Goal: Obtain resource: Download file/media

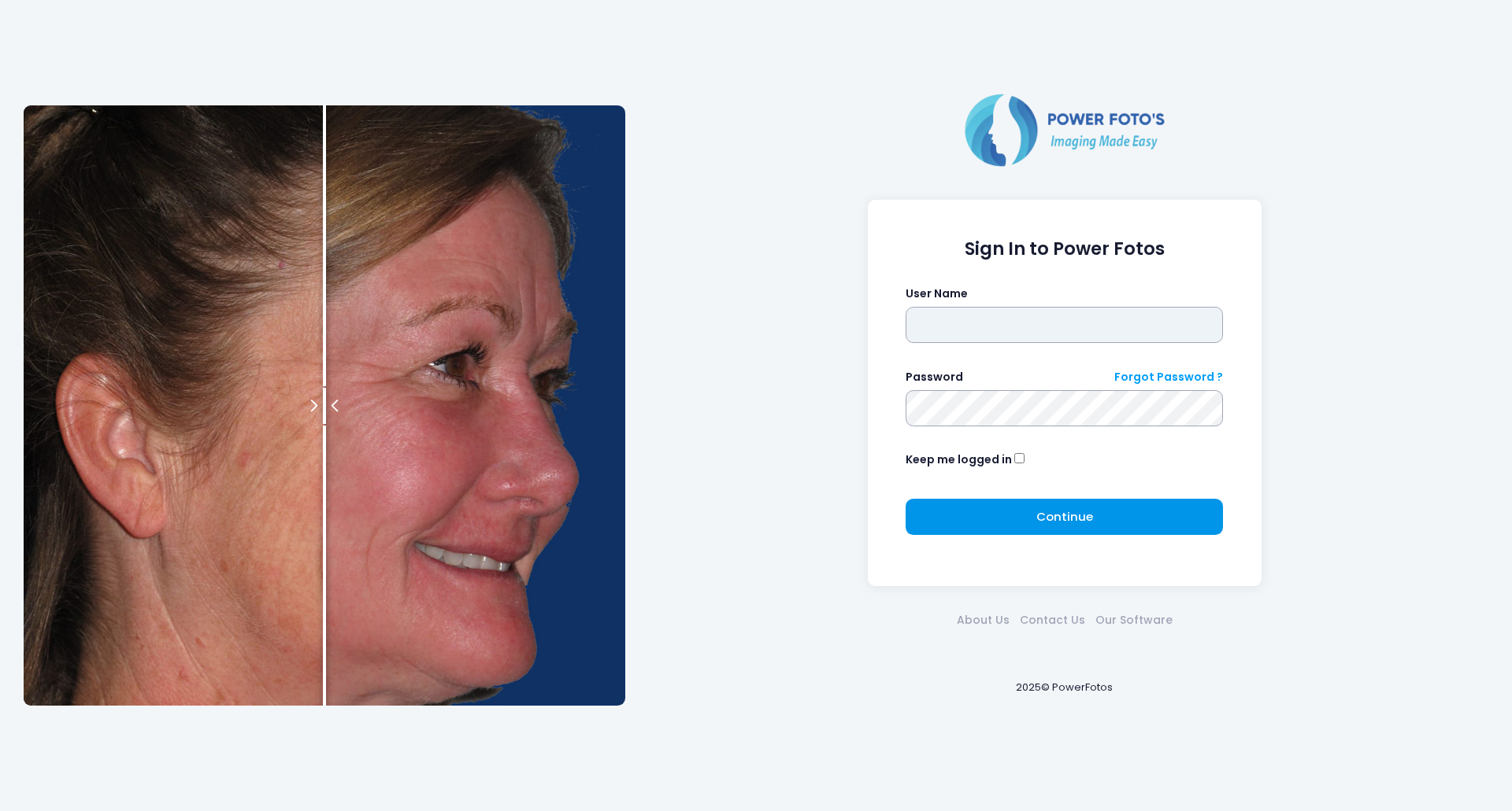
type input "*******"
click at [1021, 512] on button "Continue Please wait..." at bounding box center [1063, 517] width 317 height 37
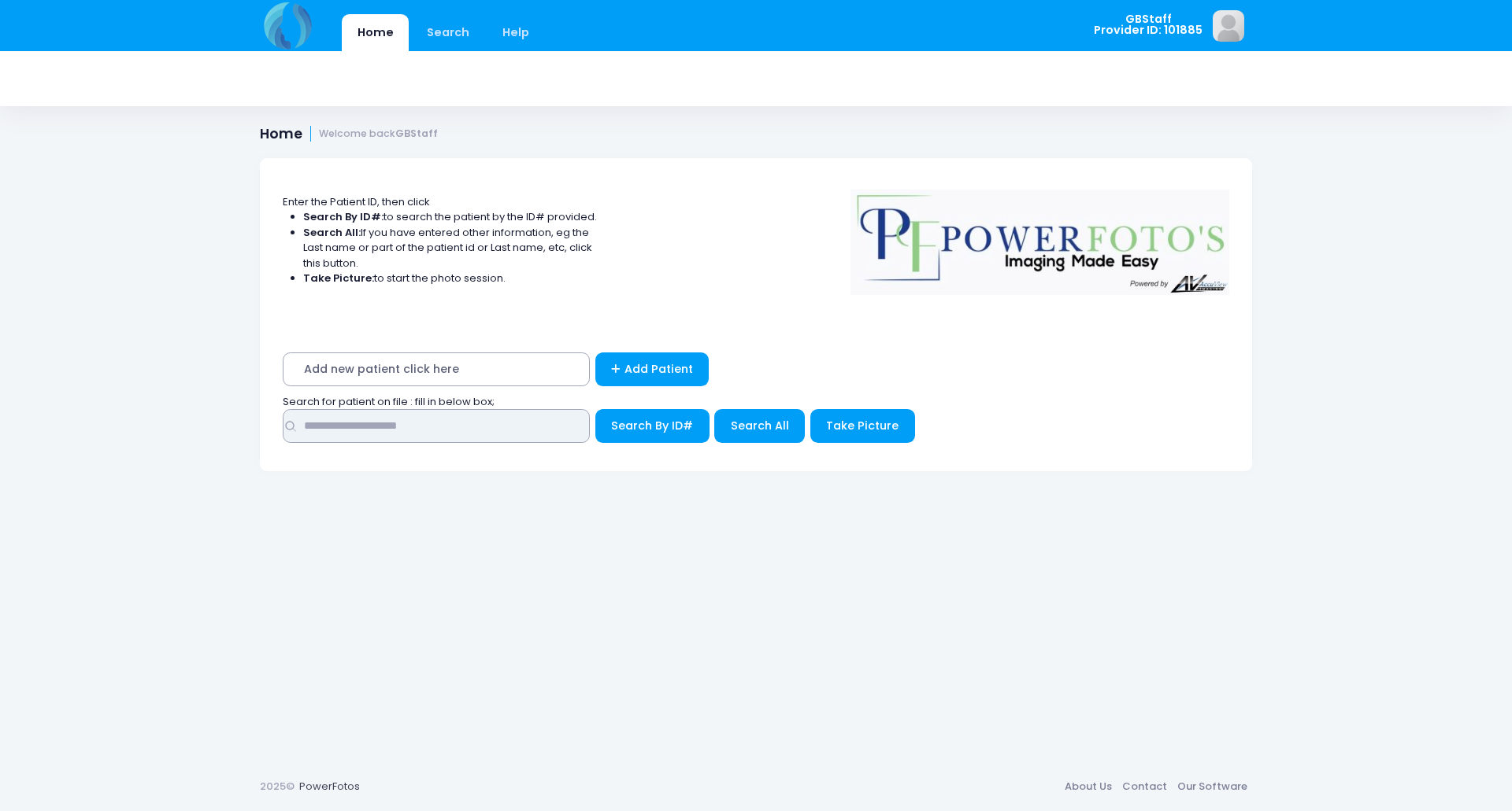
drag, startPoint x: 517, startPoint y: 426, endPoint x: 595, endPoint y: 411, distance: 79.4
click at [517, 426] on input "text" at bounding box center [435, 426] width 307 height 34
type input "*****"
click at [595, 409] on button "Search By ID#" at bounding box center [652, 426] width 114 height 34
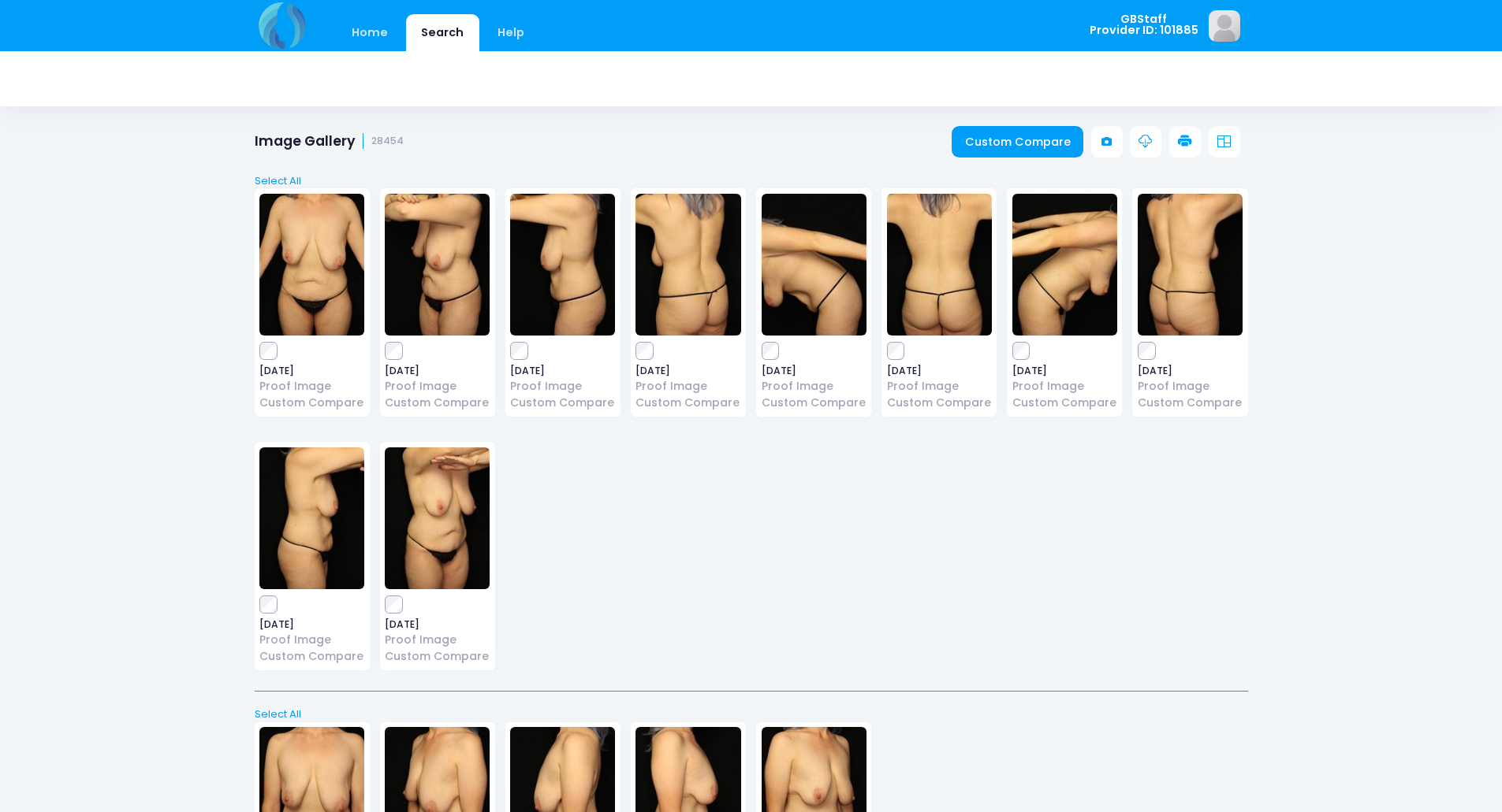
click at [1183, 144] on icon at bounding box center [1185, 141] width 14 height 14
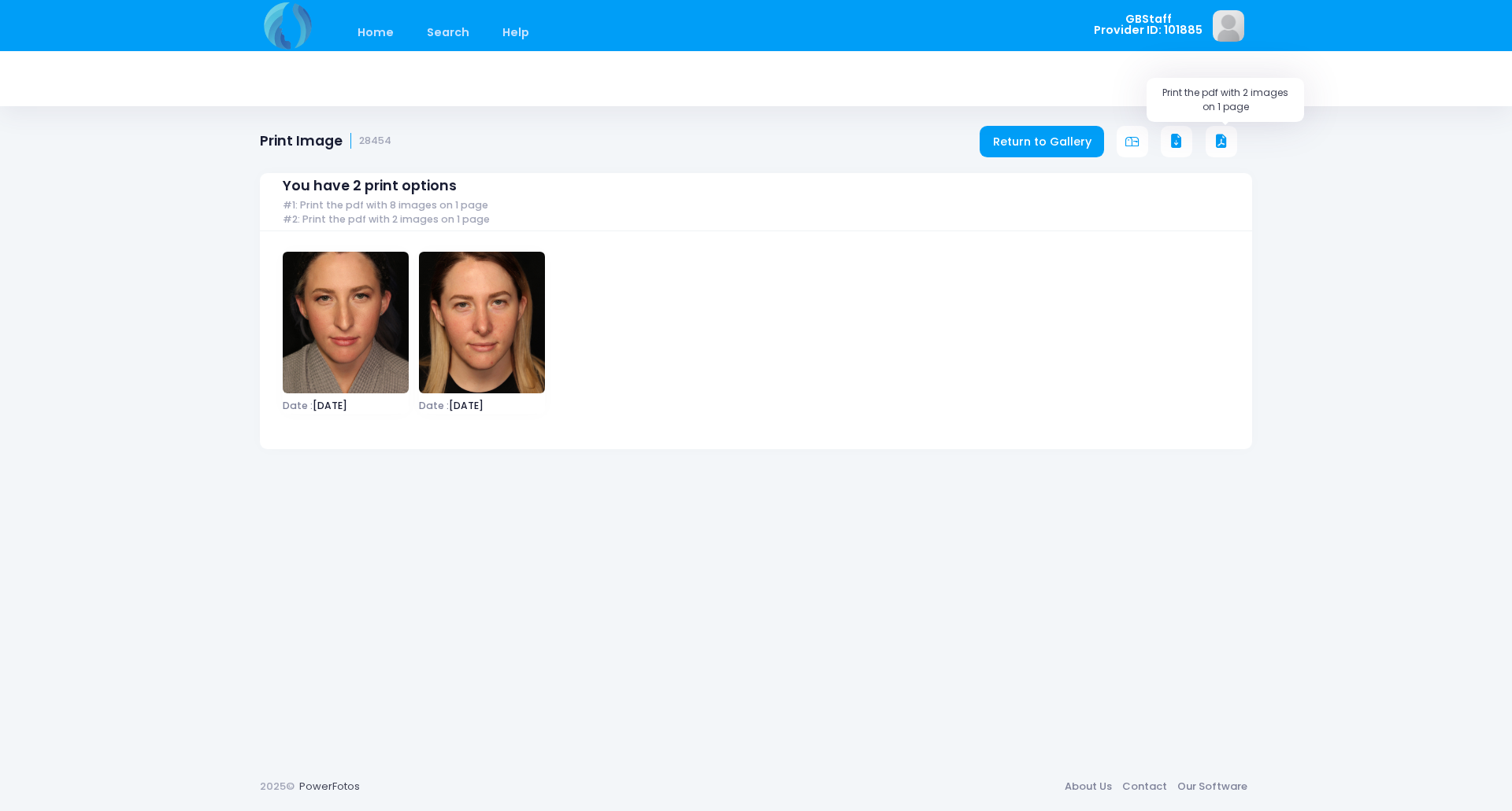
click at [1225, 142] on icon at bounding box center [1221, 141] width 14 height 14
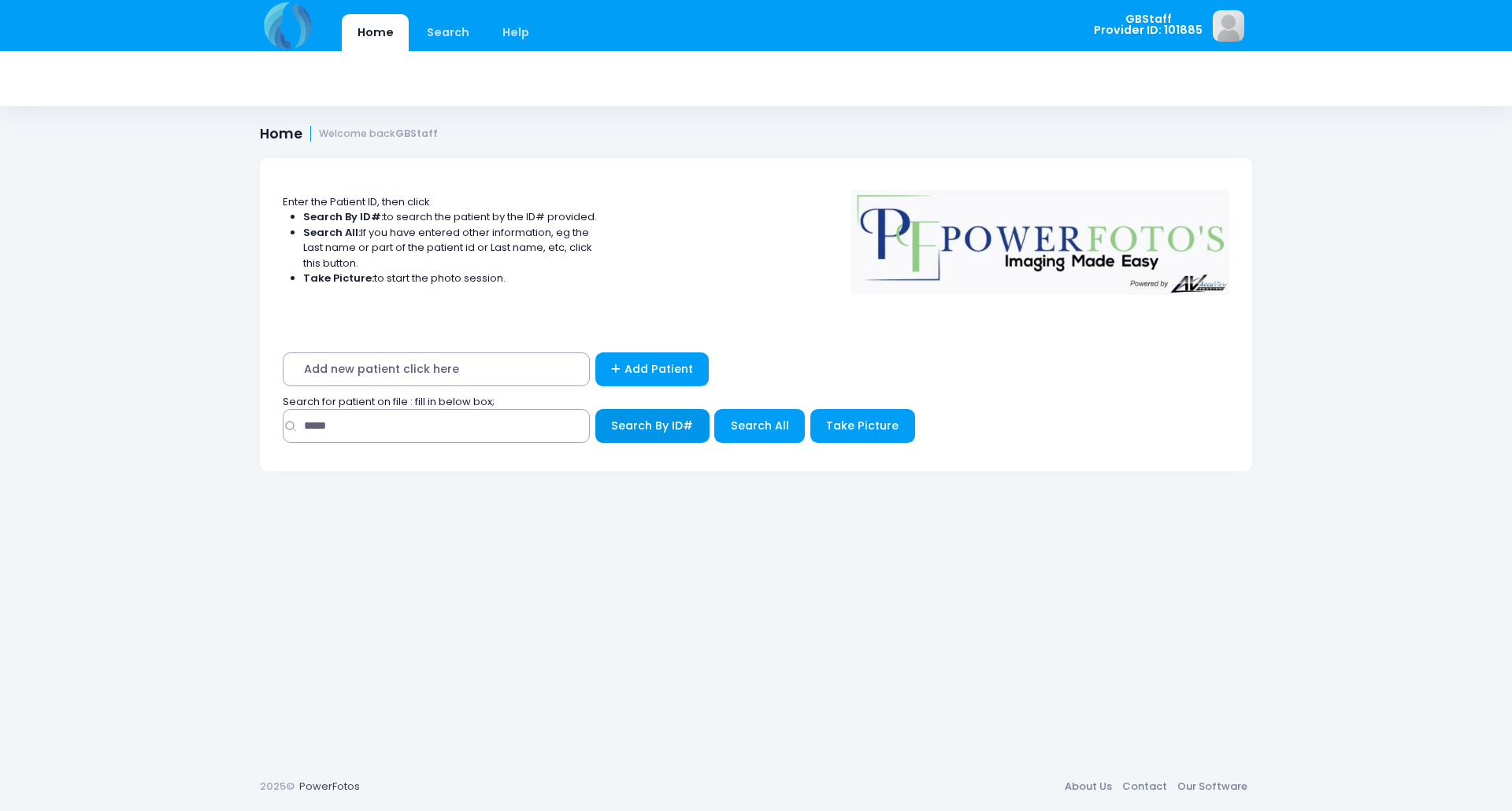
click at [643, 415] on button "Search By ID#" at bounding box center [652, 426] width 114 height 34
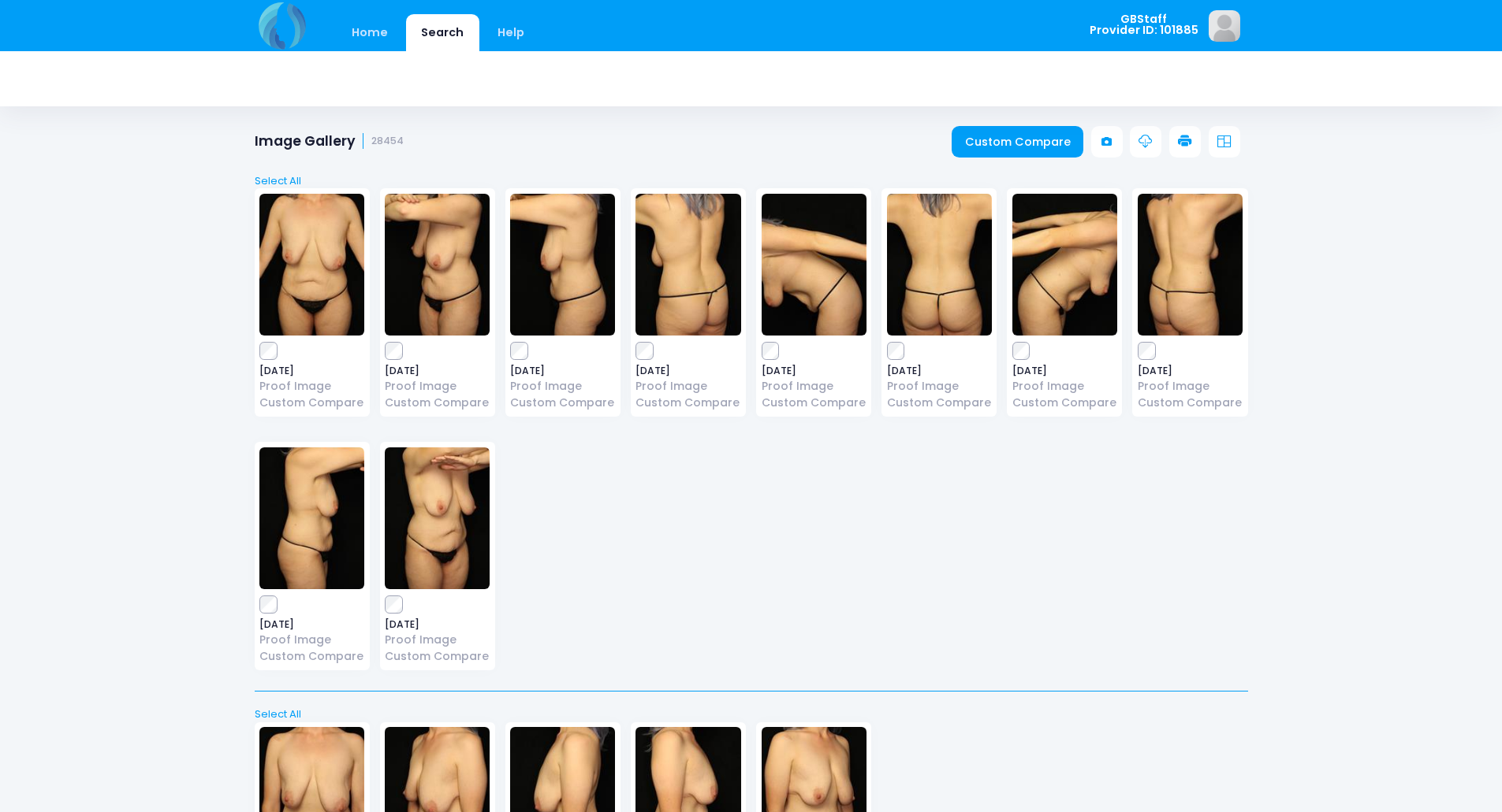
click at [1194, 145] on link at bounding box center [1185, 142] width 32 height 32
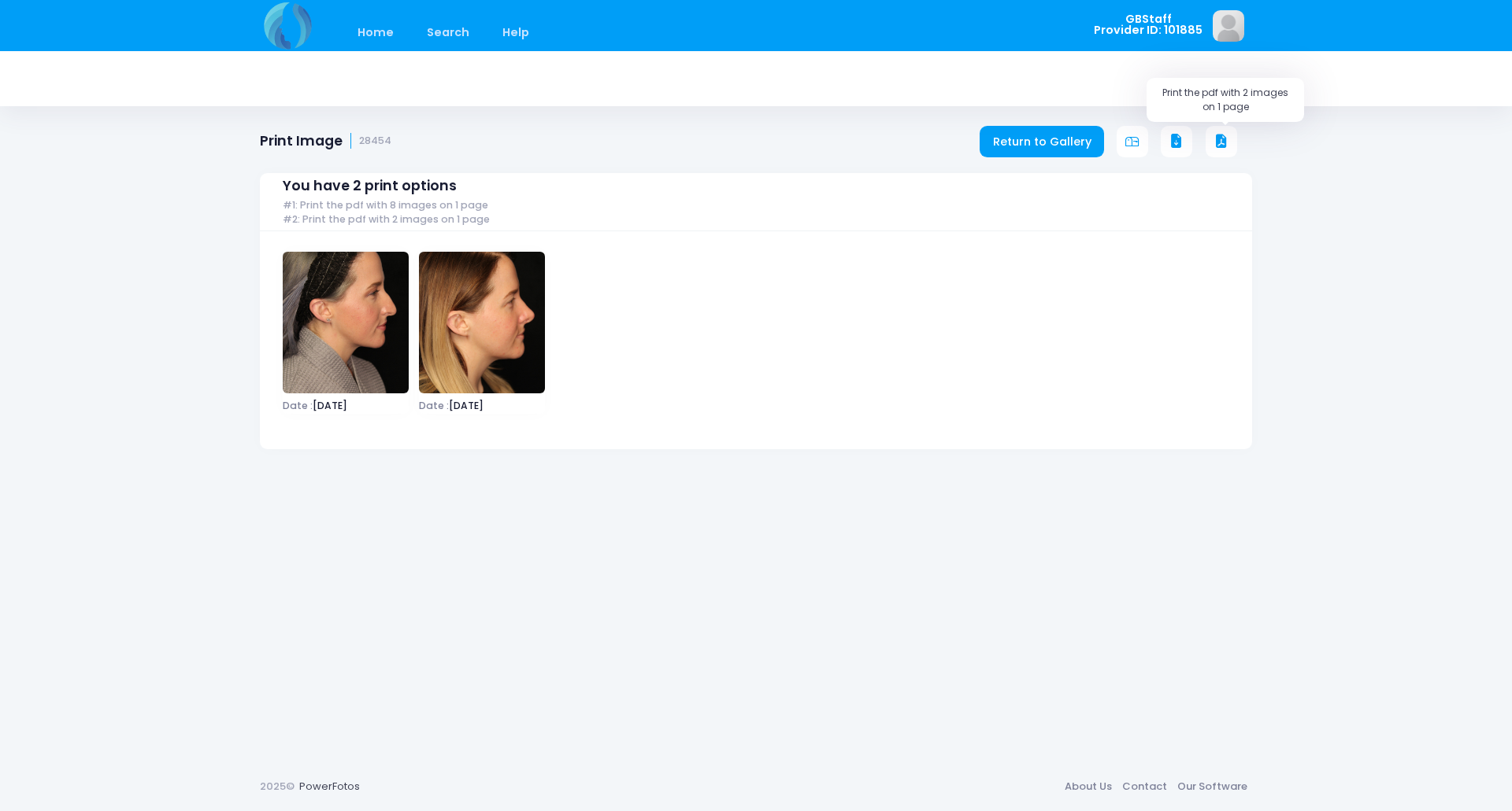
click at [1222, 142] on icon at bounding box center [1221, 141] width 14 height 14
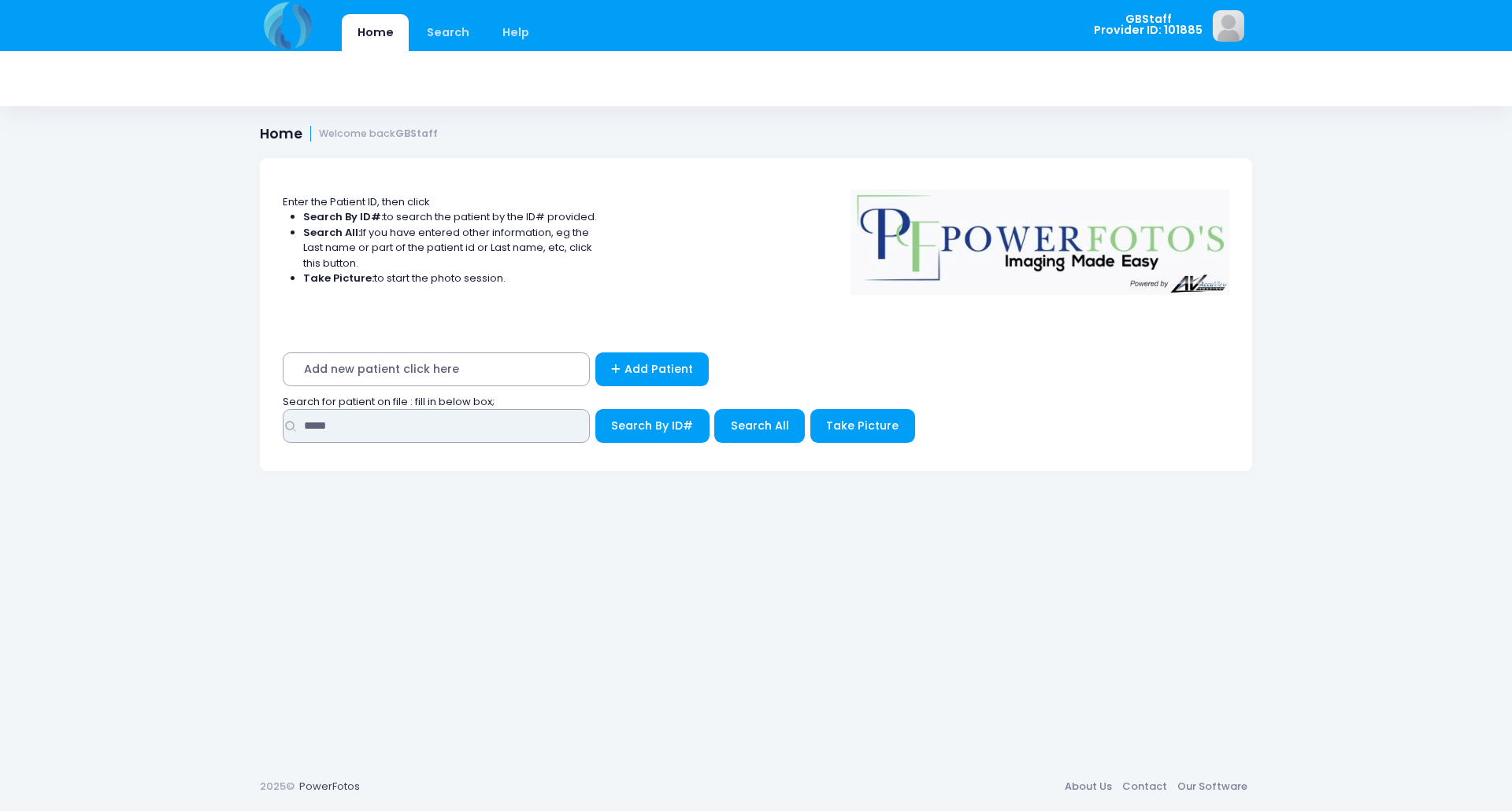
drag, startPoint x: 385, startPoint y: 432, endPoint x: 97, endPoint y: 231, distance: 351.2
click at [22, 298] on div "Home Search Help GBStaff Logout" at bounding box center [756, 406] width 1512 height 811
type input "*****"
click at [595, 409] on button "Search By ID#" at bounding box center [652, 426] width 114 height 34
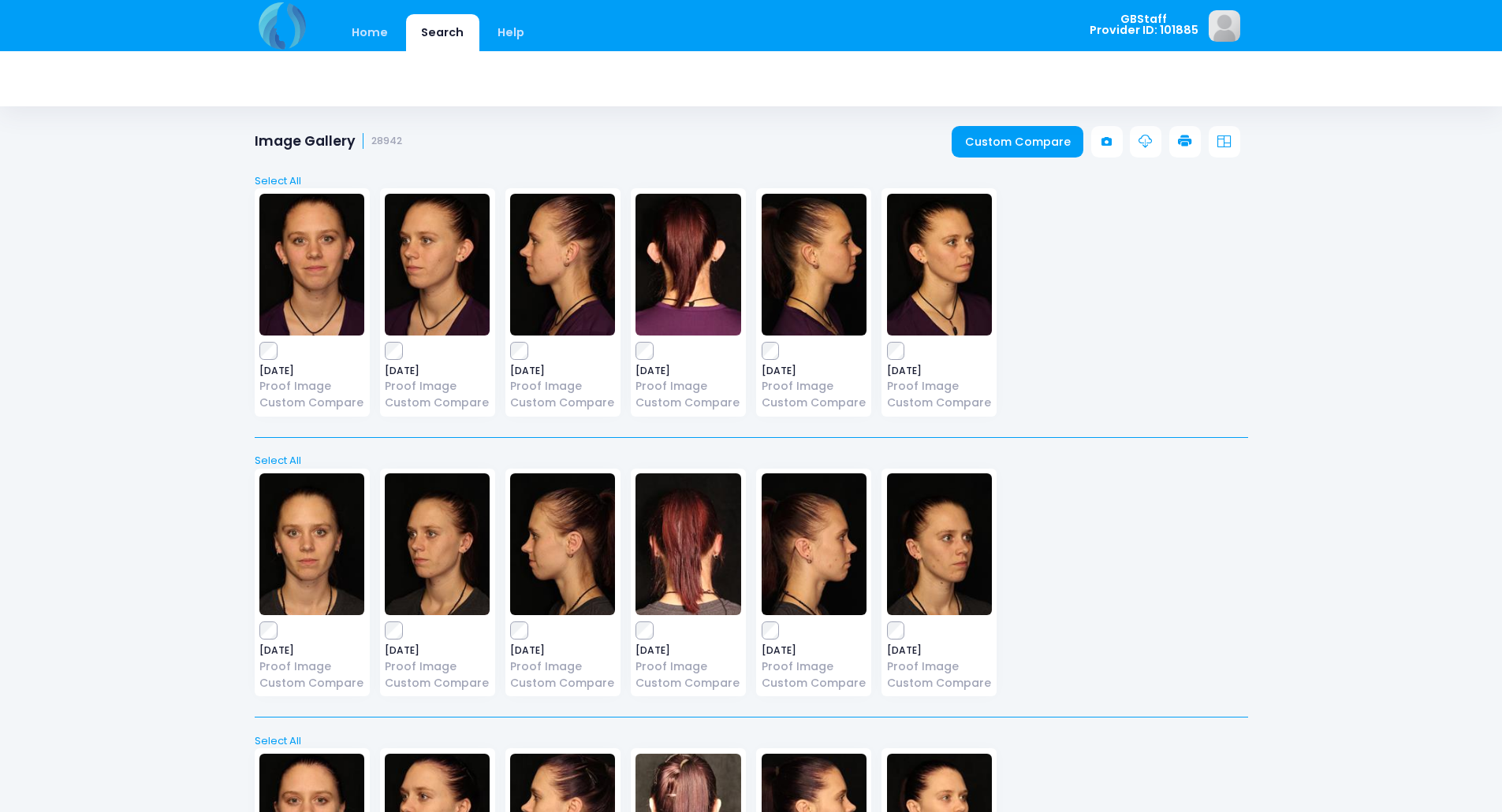
click at [1193, 146] on link at bounding box center [1185, 142] width 32 height 32
click at [1179, 142] on icon at bounding box center [1185, 141] width 14 height 14
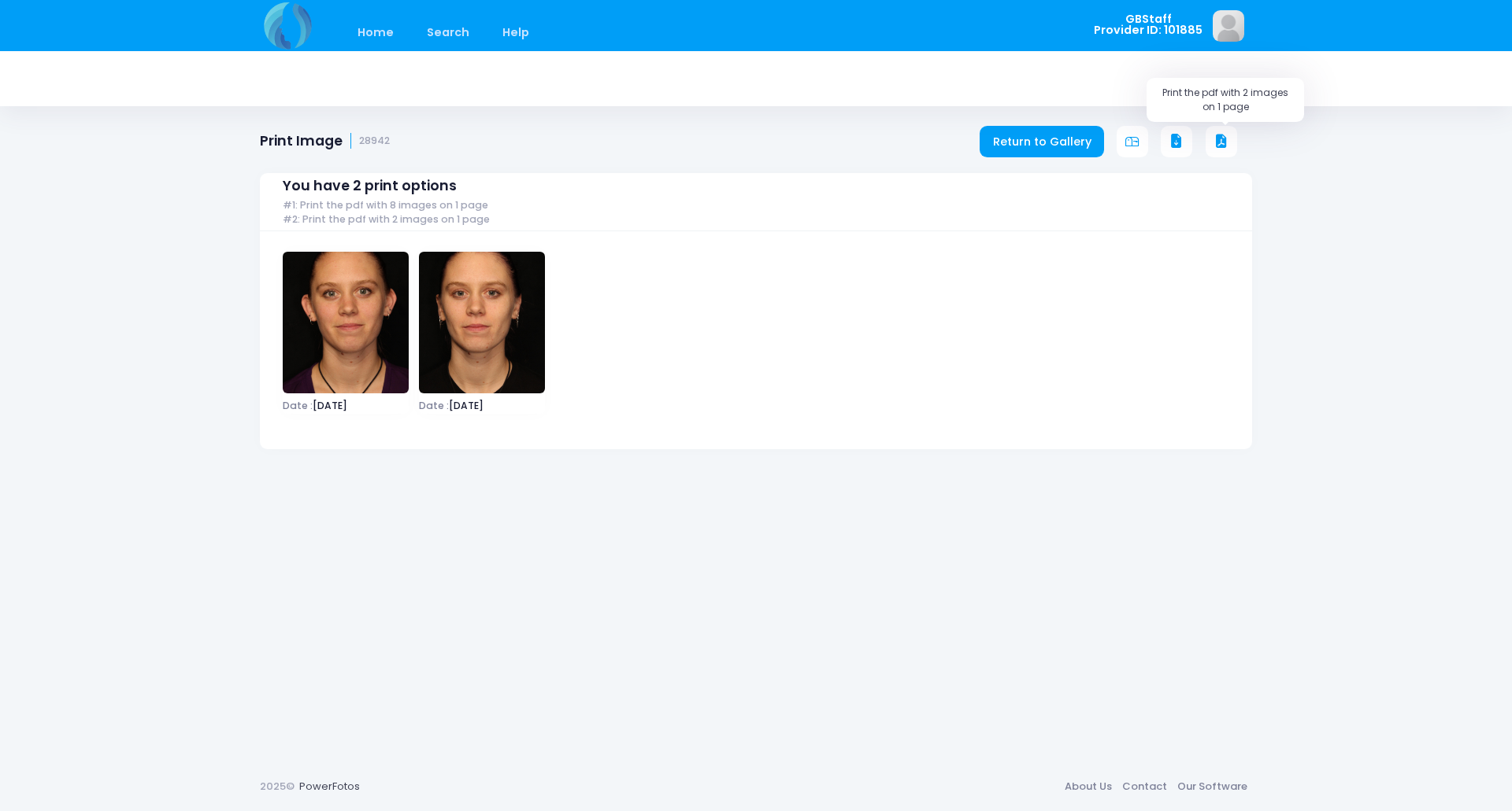
click at [1219, 135] on icon at bounding box center [1221, 141] width 14 height 14
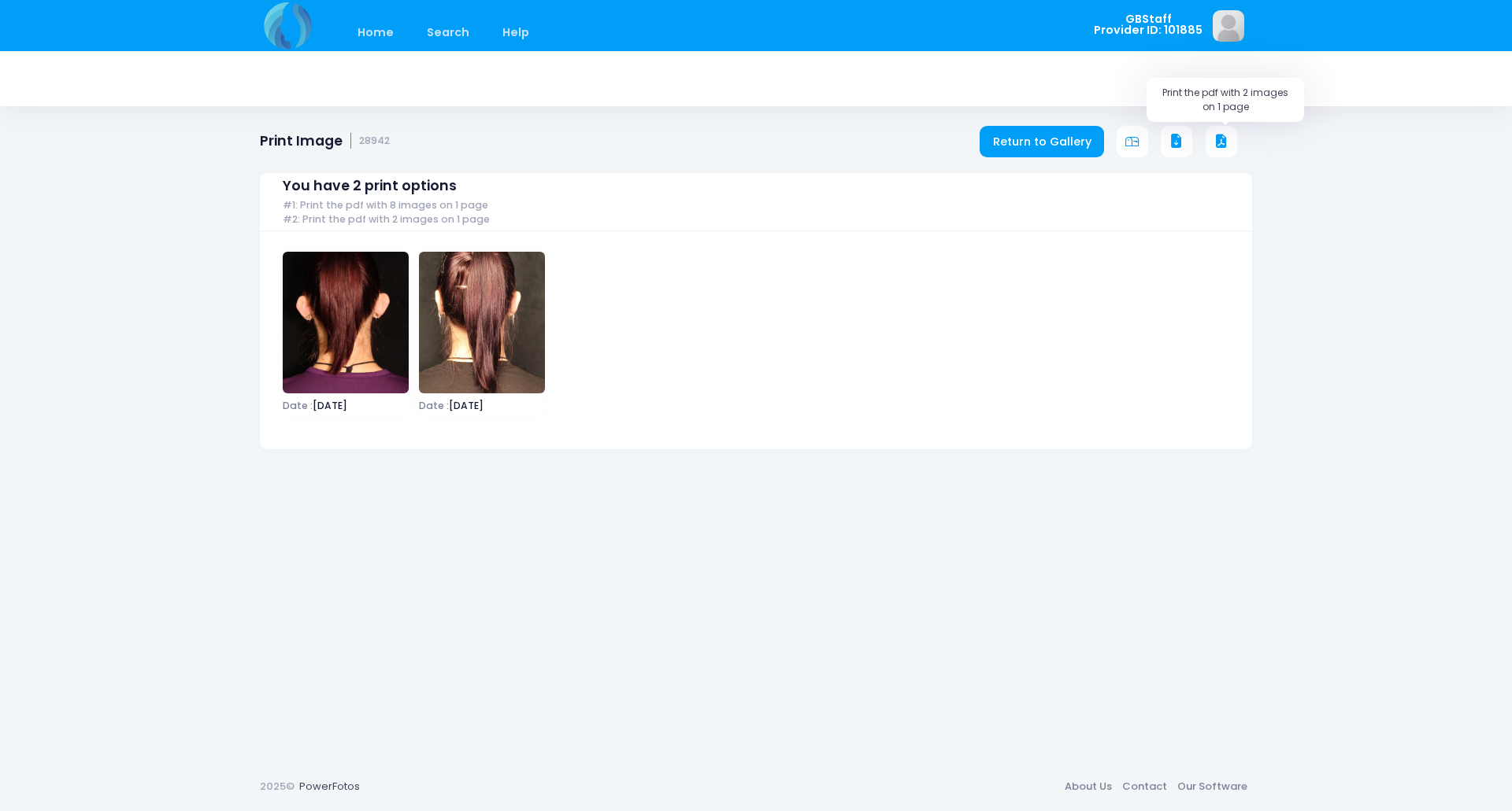
click at [1215, 137] on icon at bounding box center [1221, 141] width 14 height 14
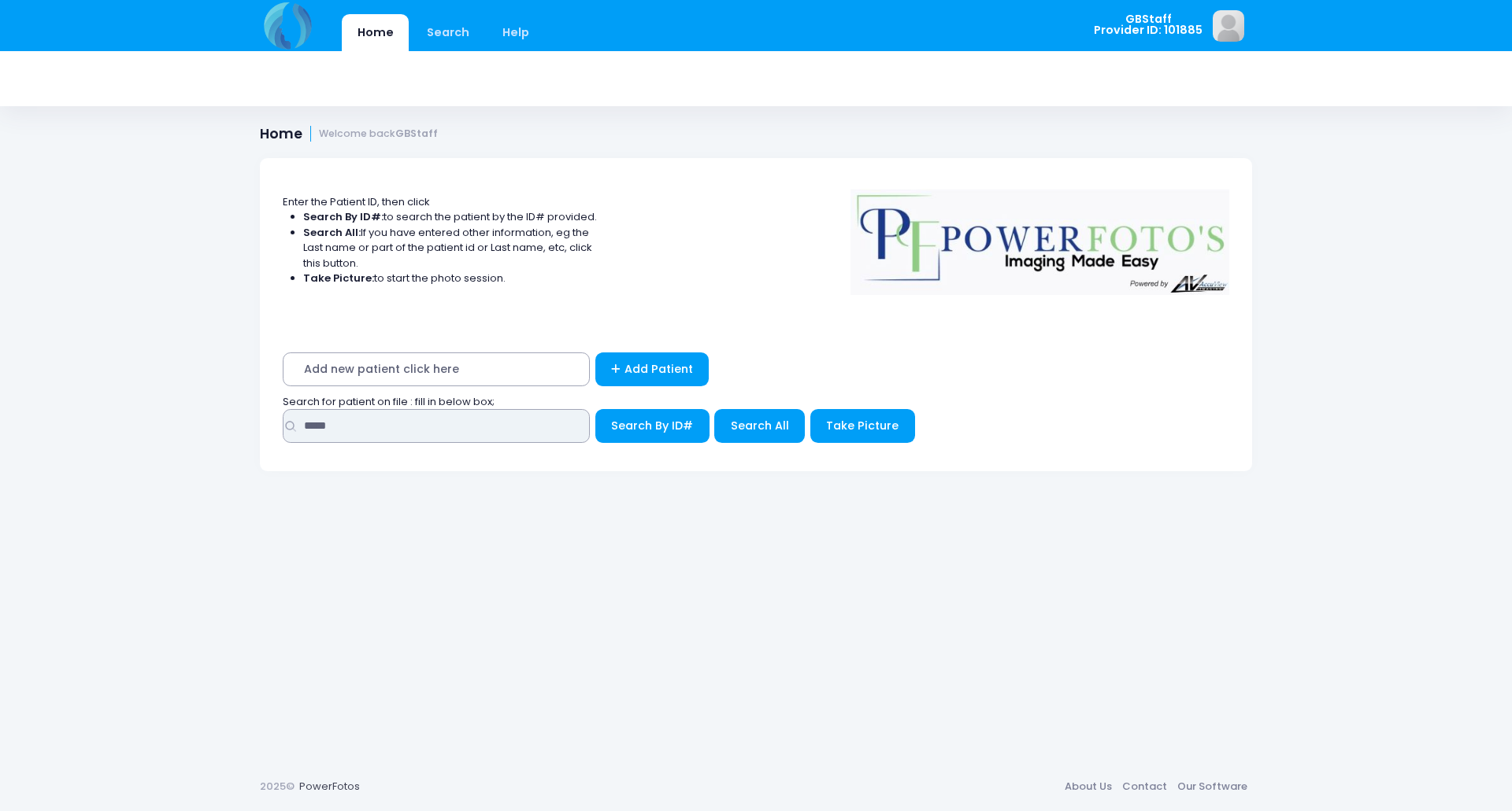
drag, startPoint x: 349, startPoint y: 440, endPoint x: 157, endPoint y: 396, distance: 197.0
click at [138, 413] on div "Home Search Help GBStaff Logout" at bounding box center [756, 406] width 1512 height 811
type input "*****"
click at [595, 409] on button "Search By ID#" at bounding box center [652, 426] width 114 height 34
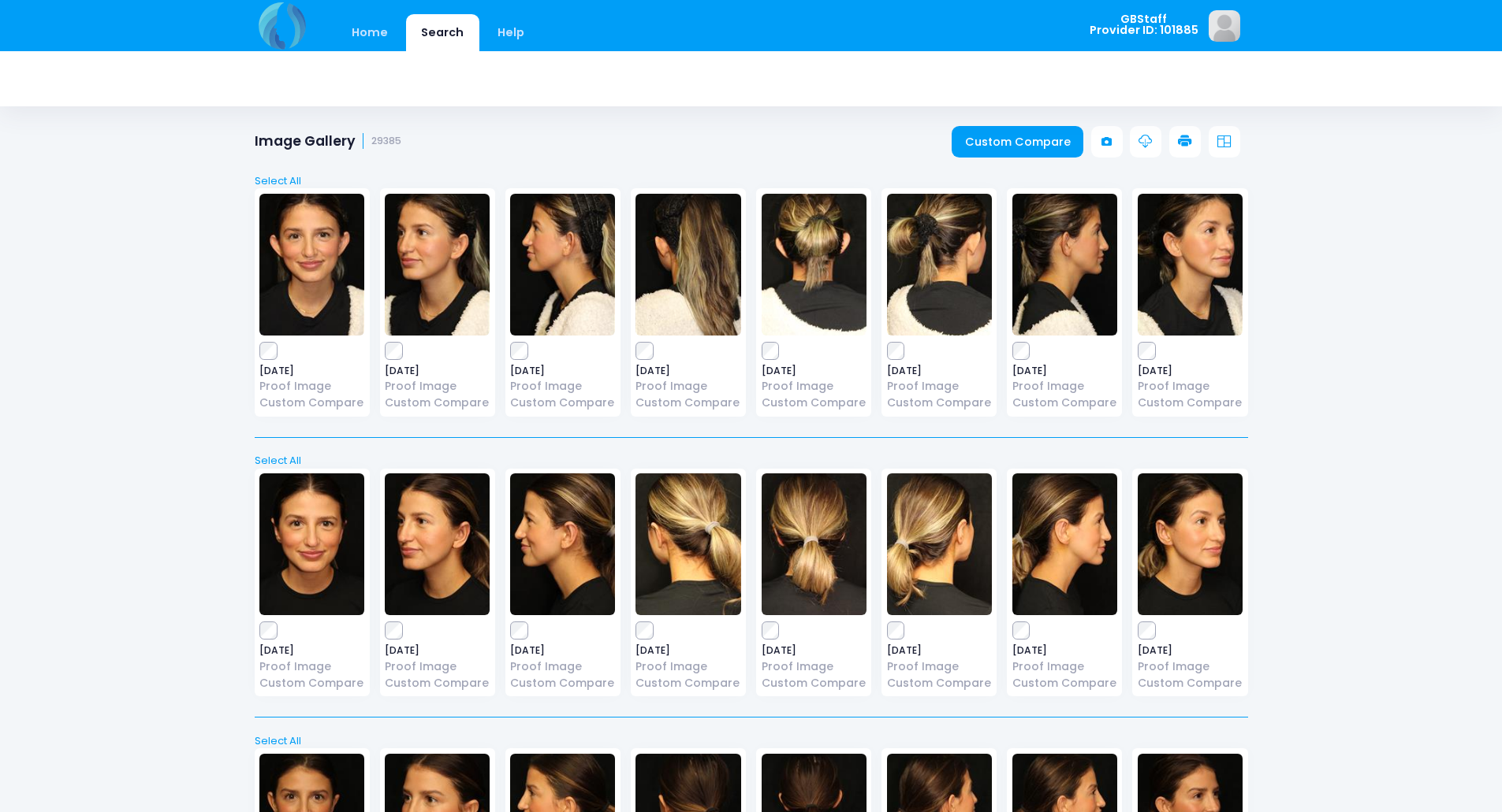
click at [1186, 138] on icon at bounding box center [1185, 141] width 14 height 14
click at [1187, 141] on icon at bounding box center [1185, 141] width 14 height 14
click at [1179, 138] on icon at bounding box center [1185, 141] width 14 height 14
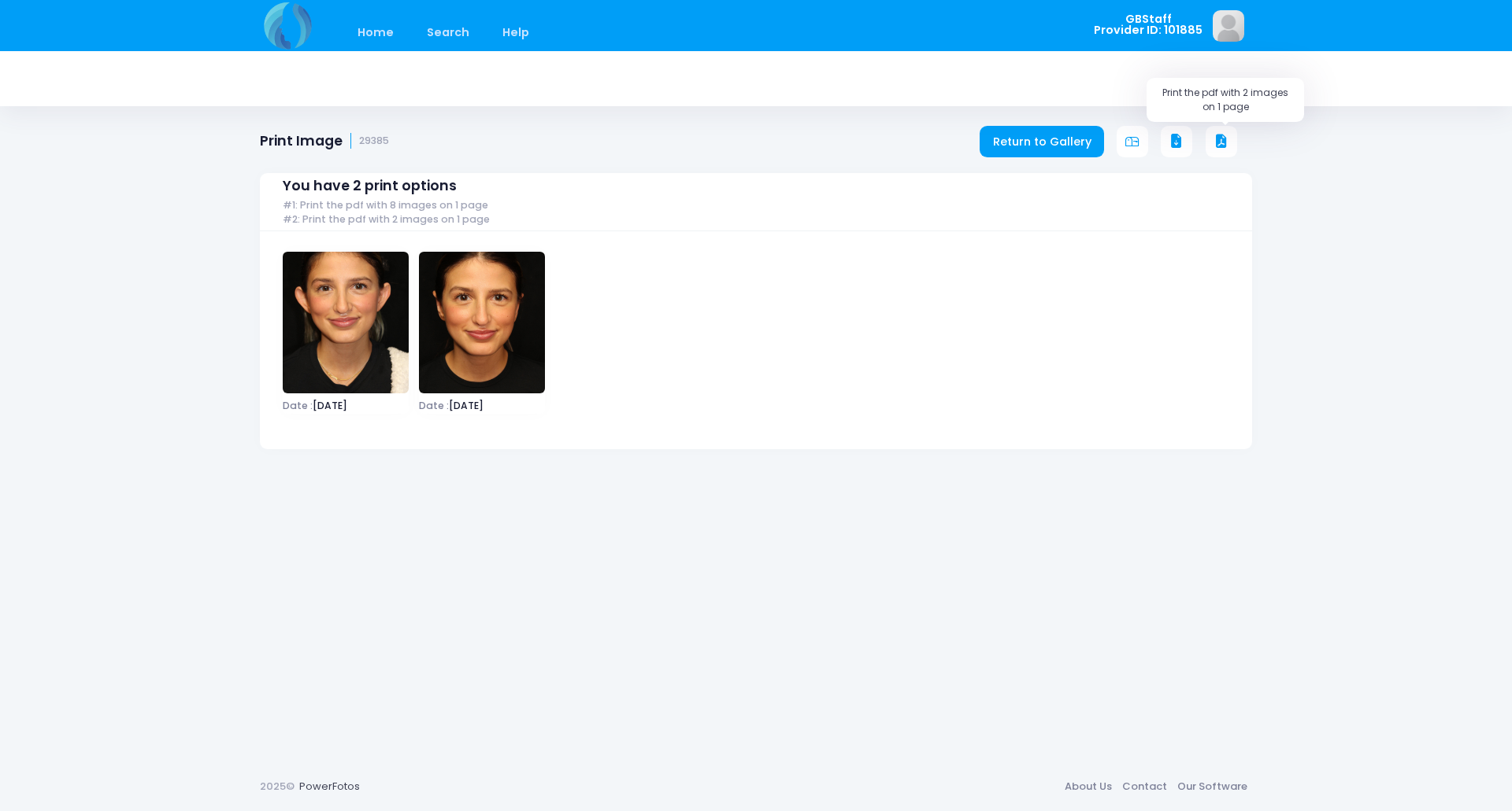
click at [1217, 136] on icon at bounding box center [1221, 141] width 14 height 14
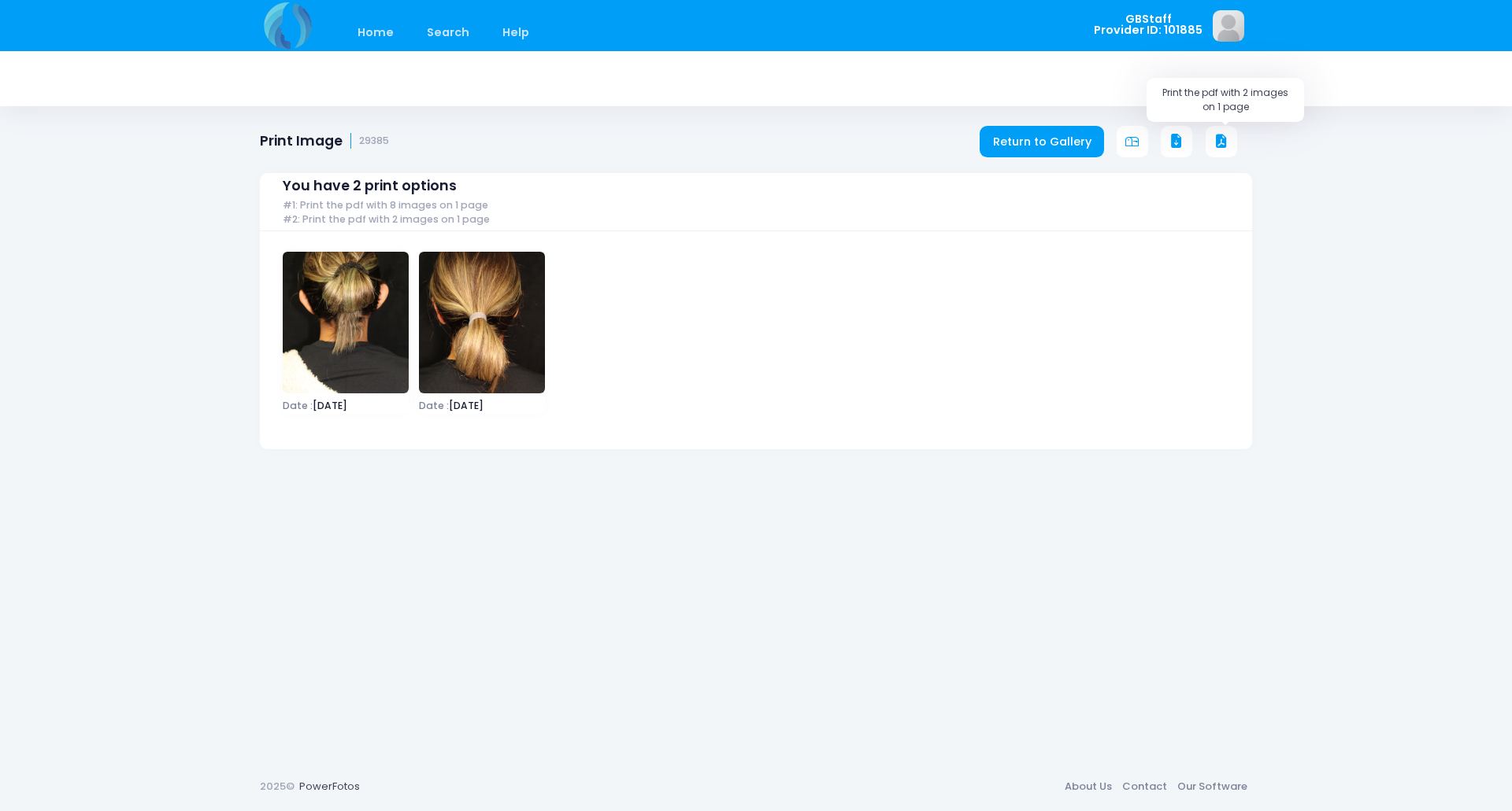
click at [1214, 142] on icon at bounding box center [1221, 141] width 14 height 14
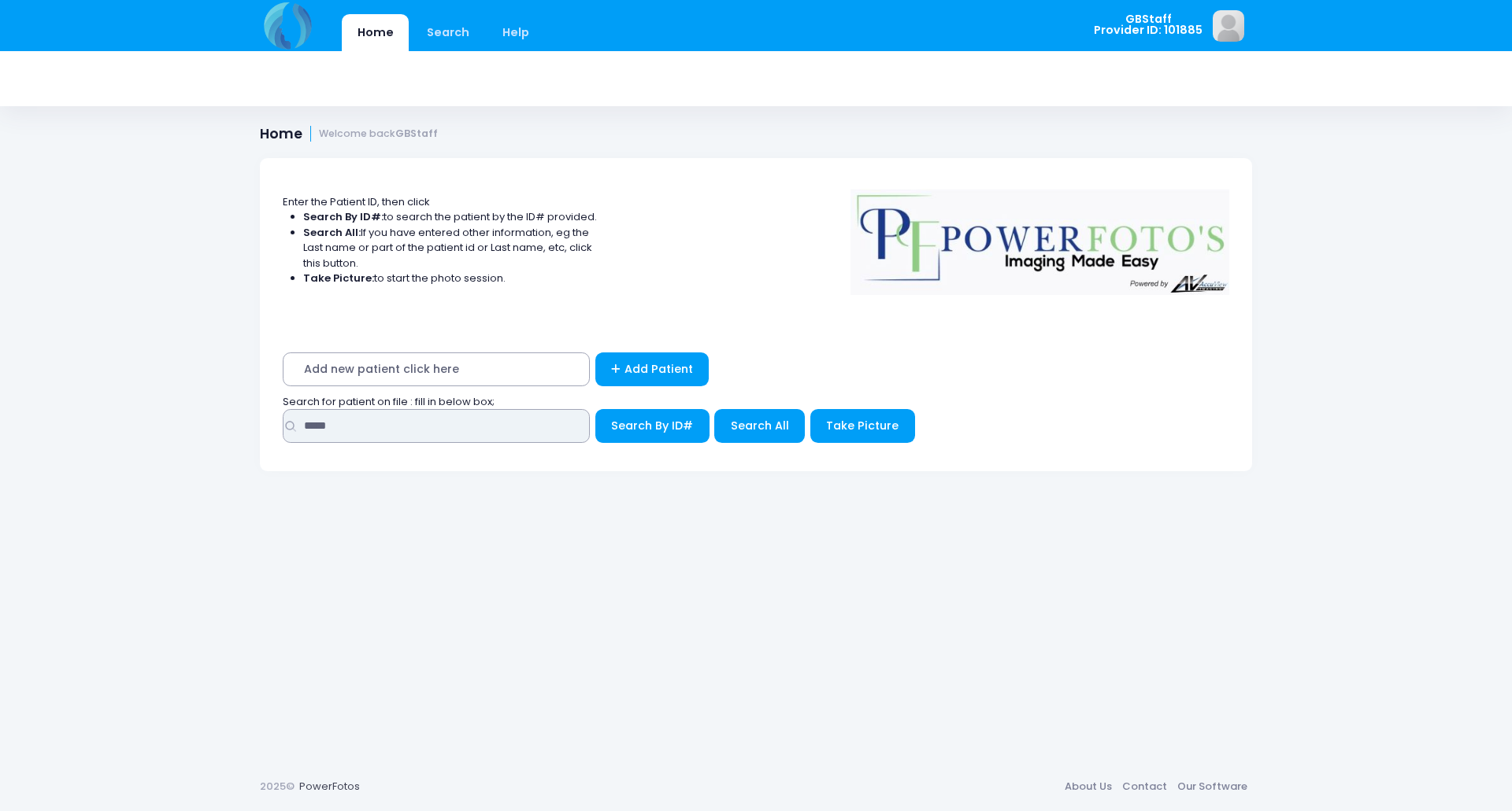
drag, startPoint x: 347, startPoint y: 424, endPoint x: 27, endPoint y: 413, distance: 320.2
click at [30, 413] on div "Home Search Help GBStaff Logout" at bounding box center [756, 406] width 1512 height 811
type input "*****"
click at [595, 409] on button "Search By ID#" at bounding box center [652, 426] width 114 height 34
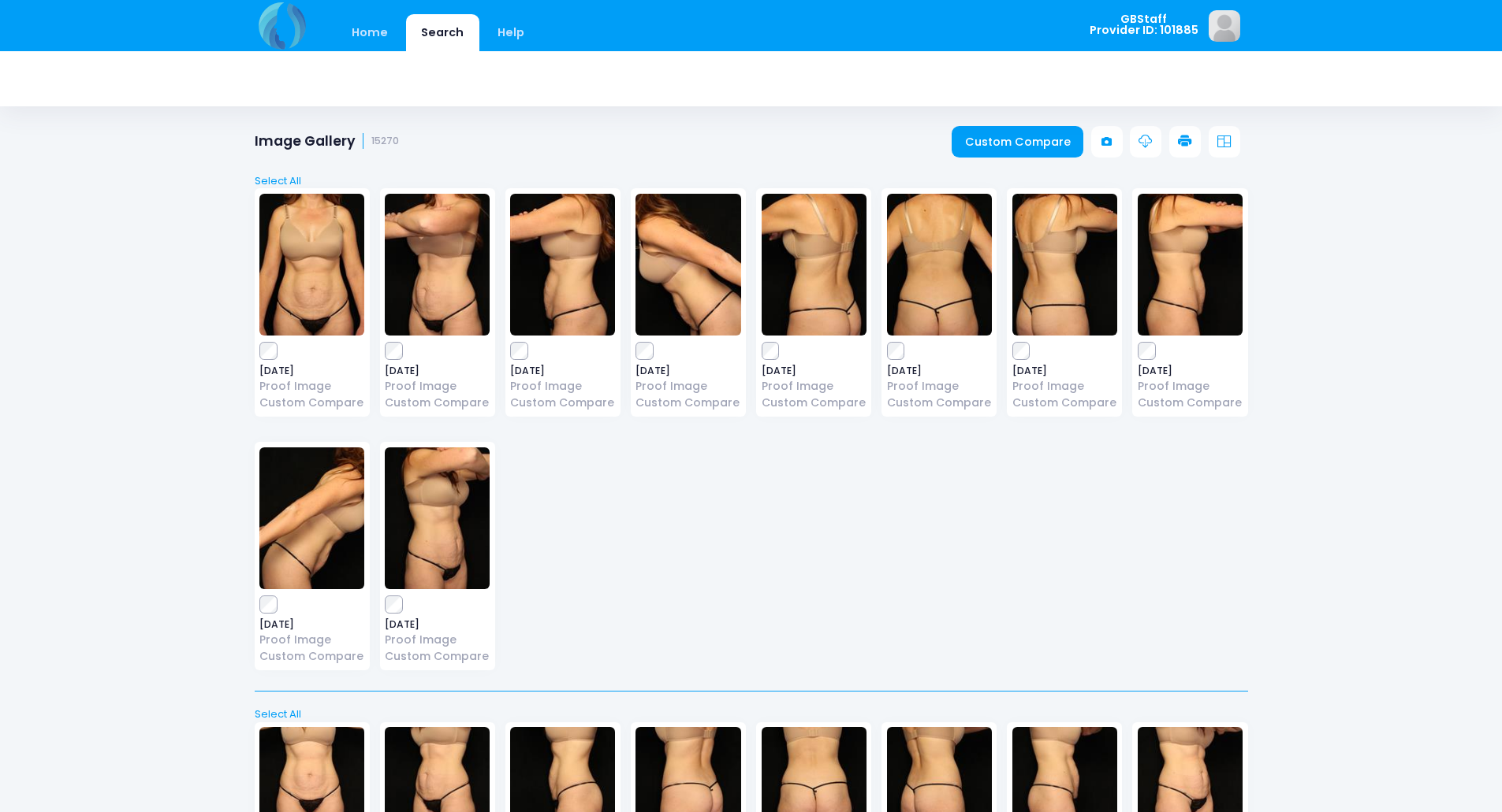
click at [1180, 141] on icon at bounding box center [1185, 141] width 14 height 14
click at [1178, 139] on icon at bounding box center [1185, 141] width 14 height 14
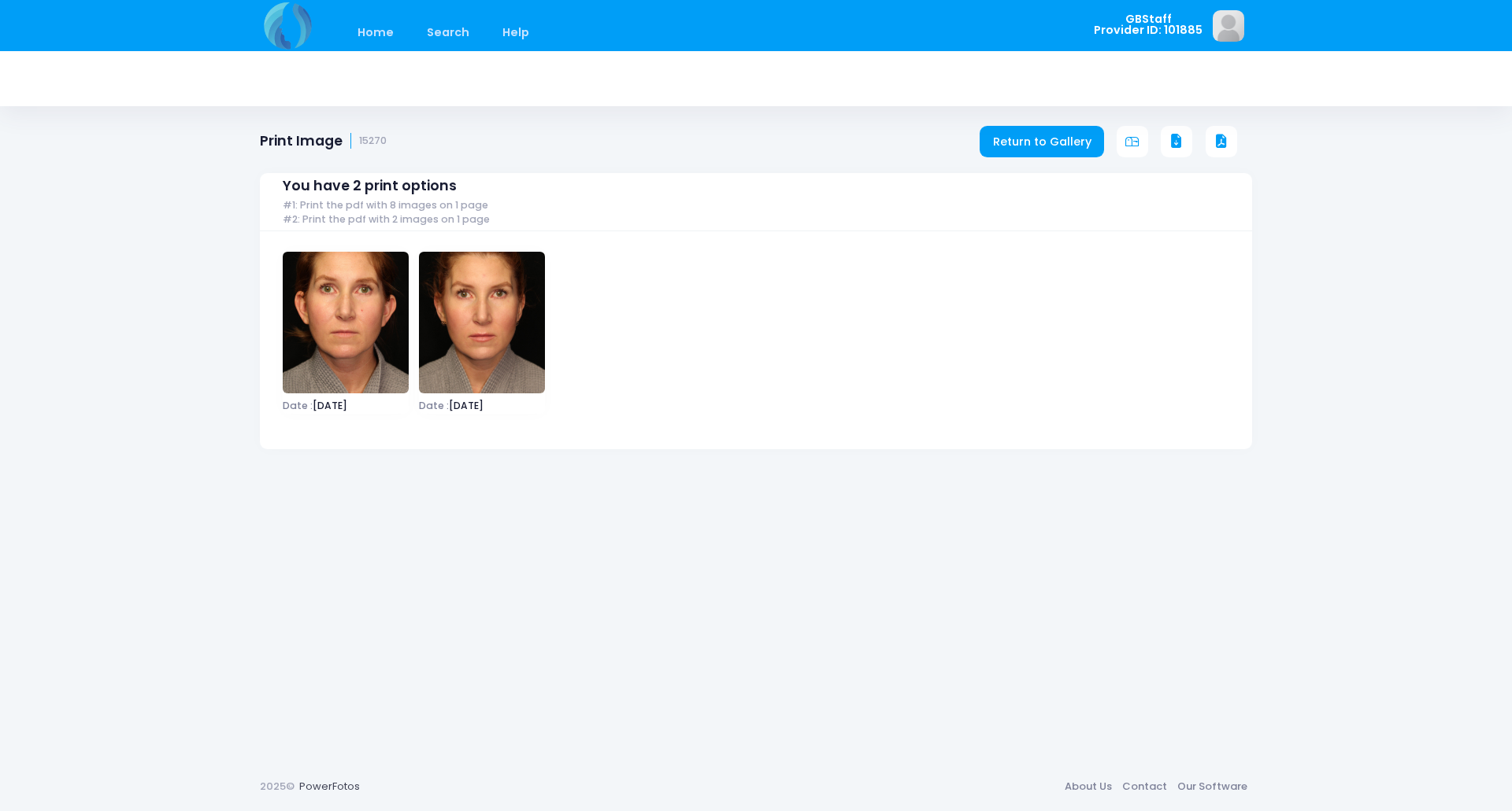
click at [1214, 150] on div "You have 2 print options #1: Print the pdf with 8 images on 1 page #2: Print th…" at bounding box center [755, 300] width 992 height 300
click at [1226, 143] on icon at bounding box center [1221, 141] width 14 height 14
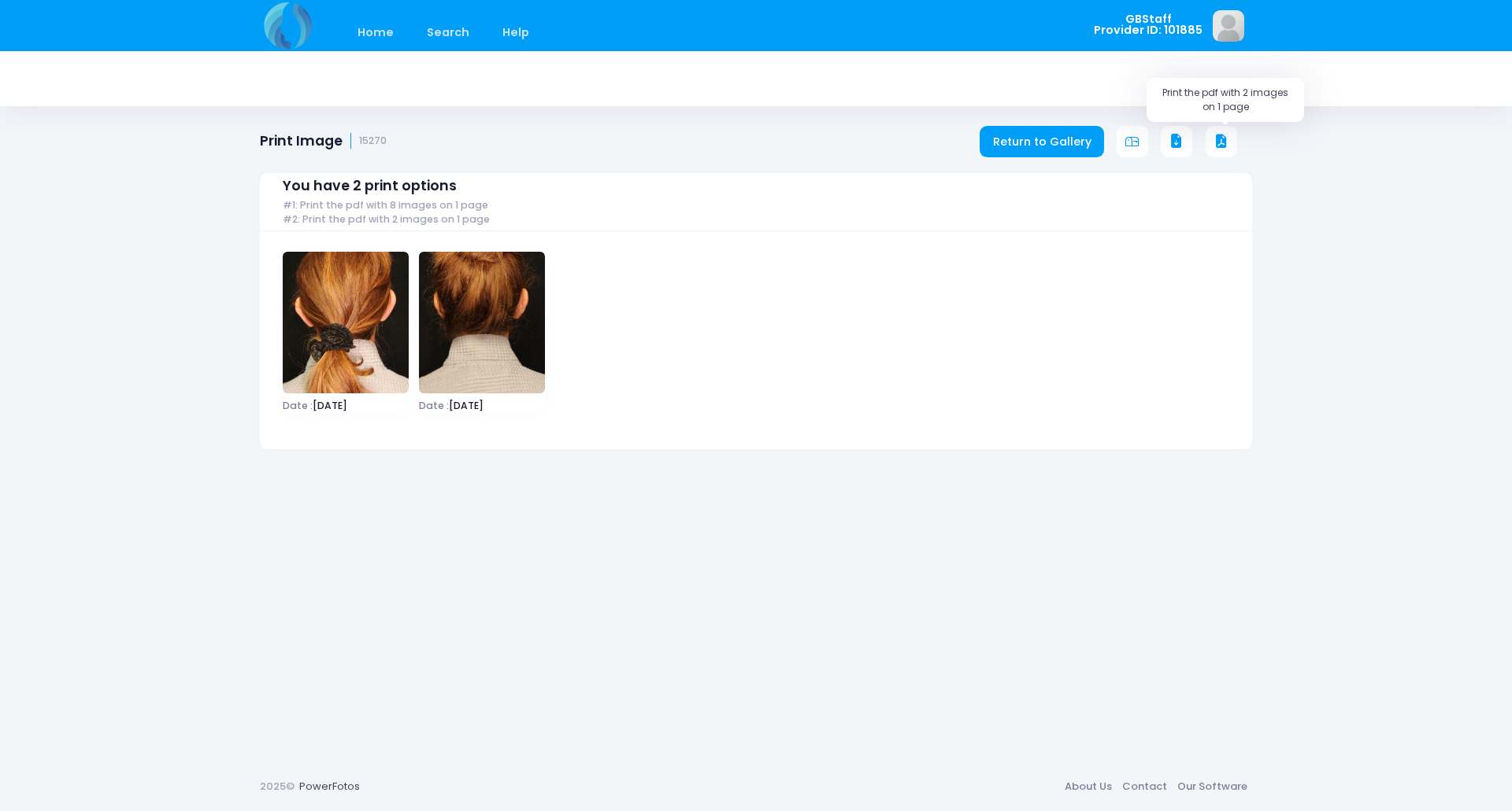
click at [1221, 134] on icon at bounding box center [1221, 141] width 14 height 14
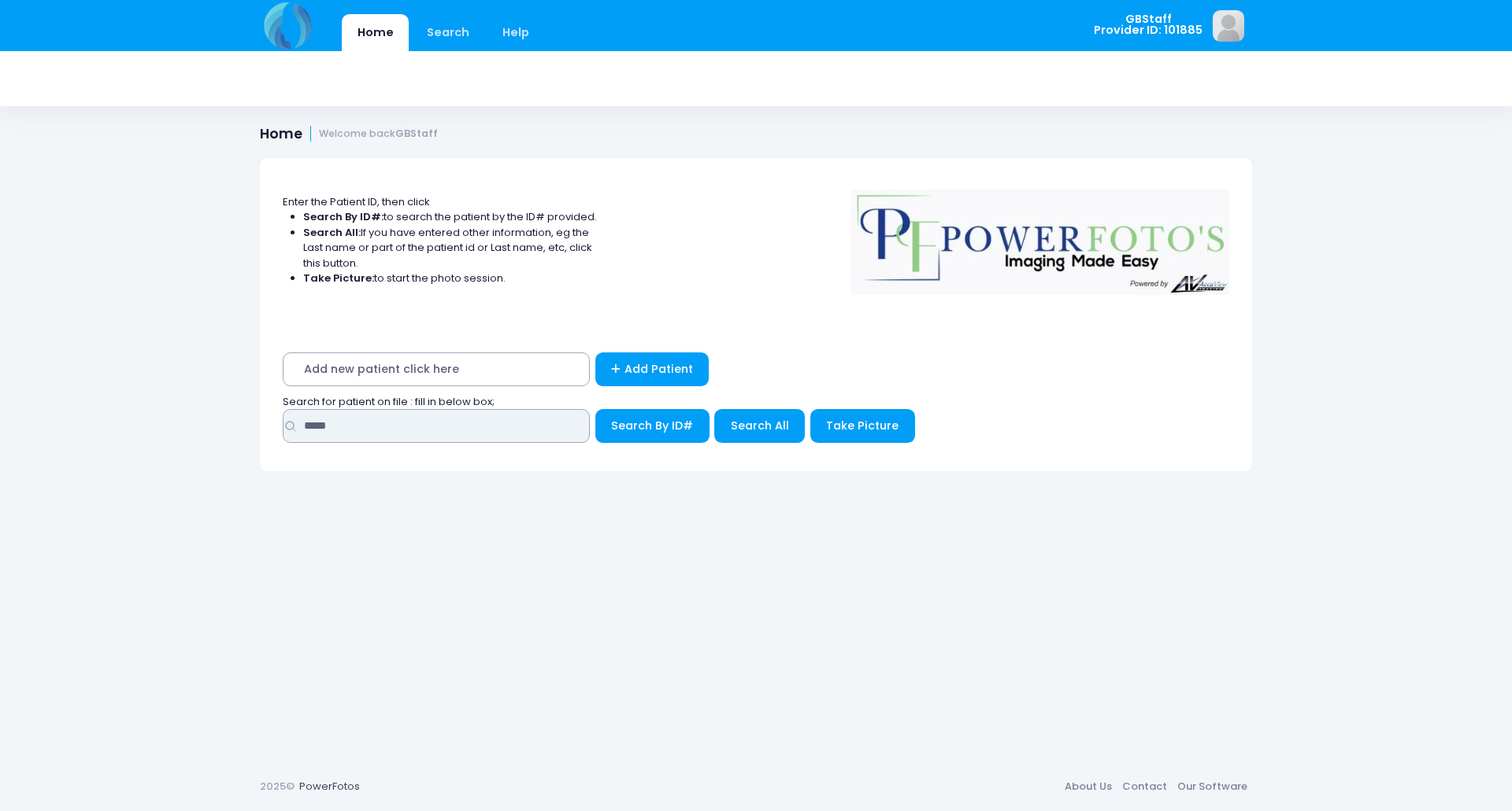
drag, startPoint x: 380, startPoint y: 424, endPoint x: 60, endPoint y: 406, distance: 320.5
click at [26, 423] on div "Home Search Help GBStaff Logout" at bounding box center [756, 406] width 1512 height 811
type input "*"
type input "*****"
click at [595, 409] on button "Search By ID#" at bounding box center [652, 426] width 114 height 34
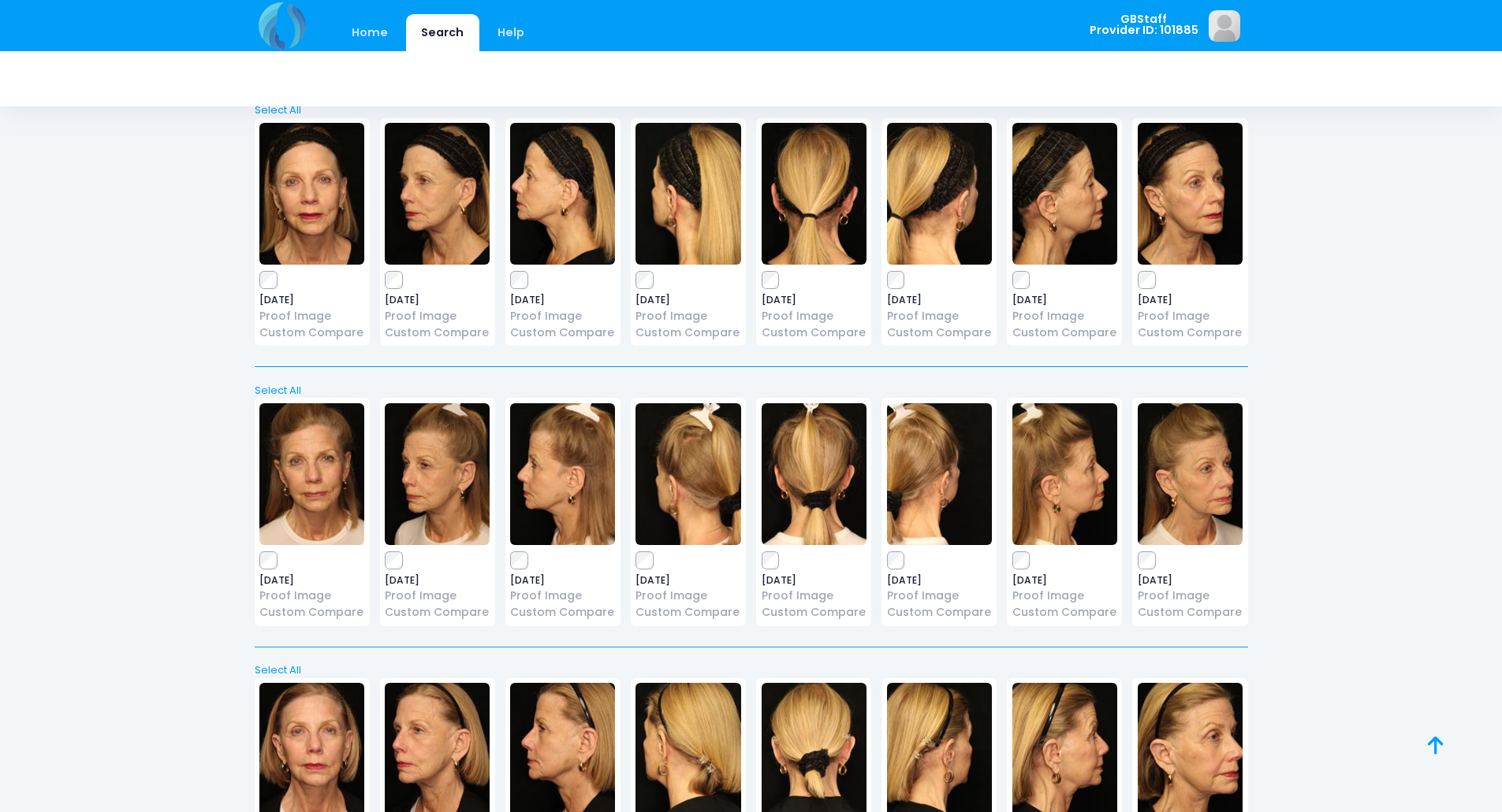
scroll to position [23, 0]
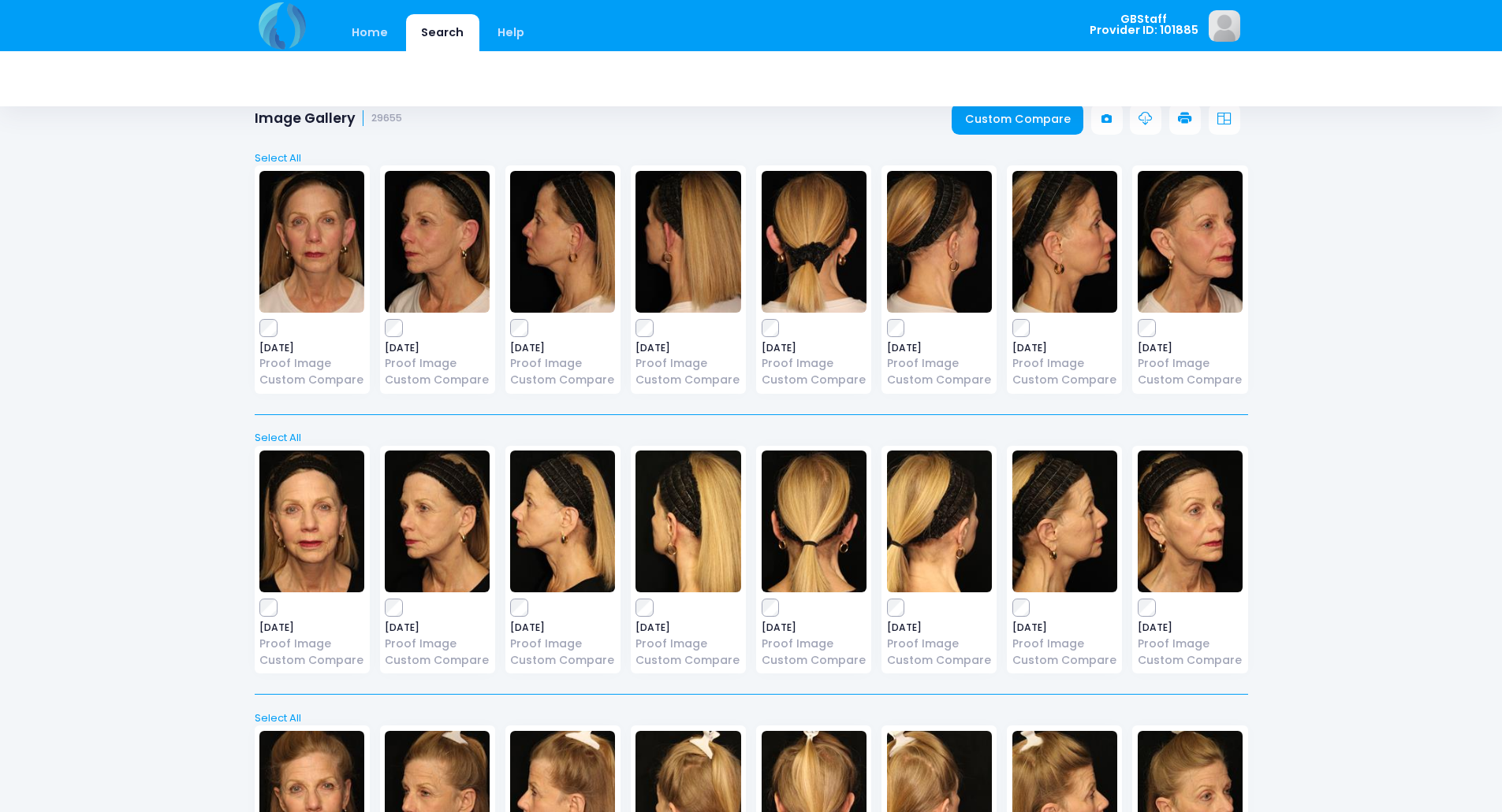
click at [1190, 116] on icon at bounding box center [1185, 119] width 14 height 14
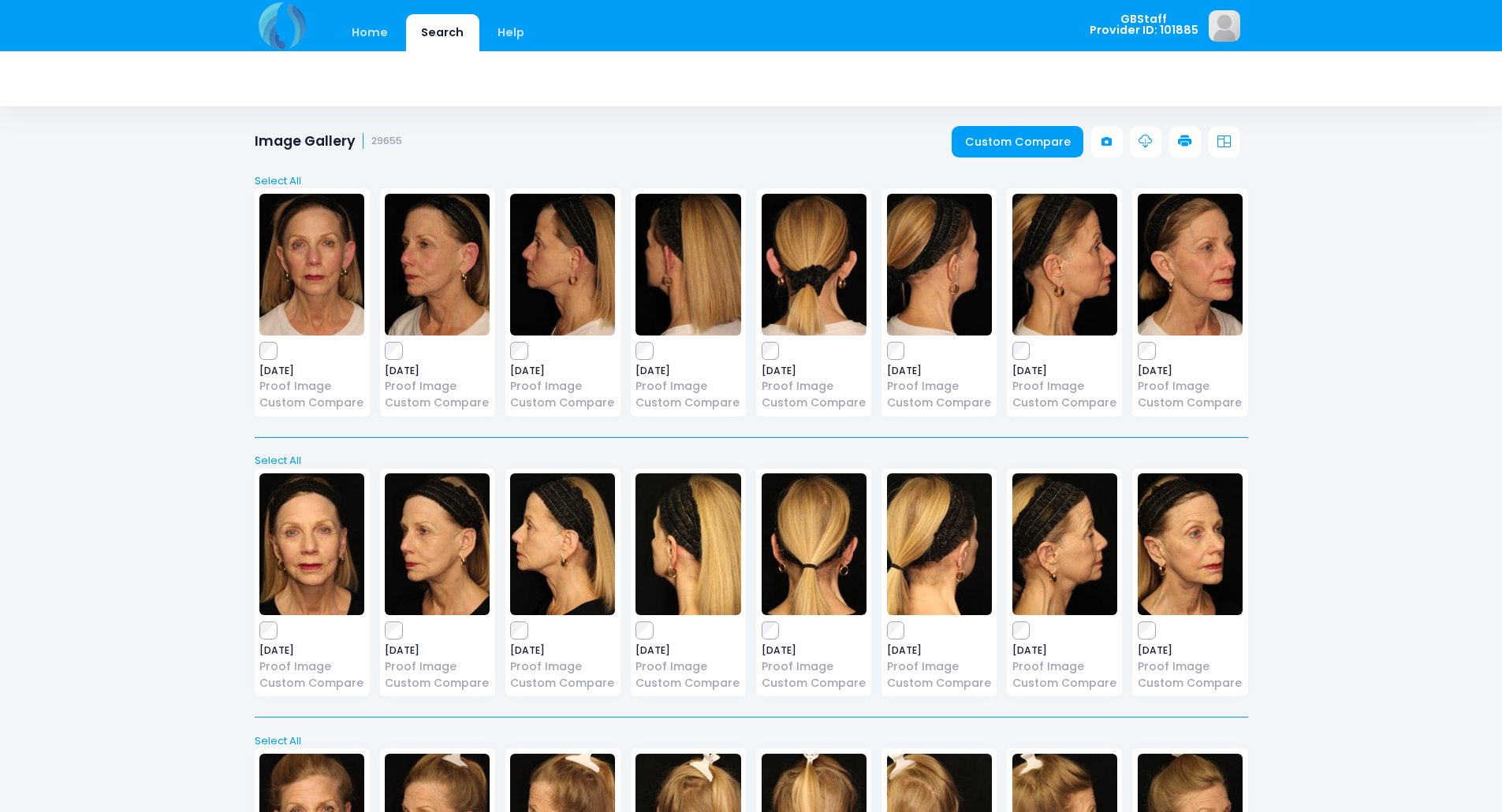
click at [1183, 133] on link at bounding box center [1185, 142] width 32 height 32
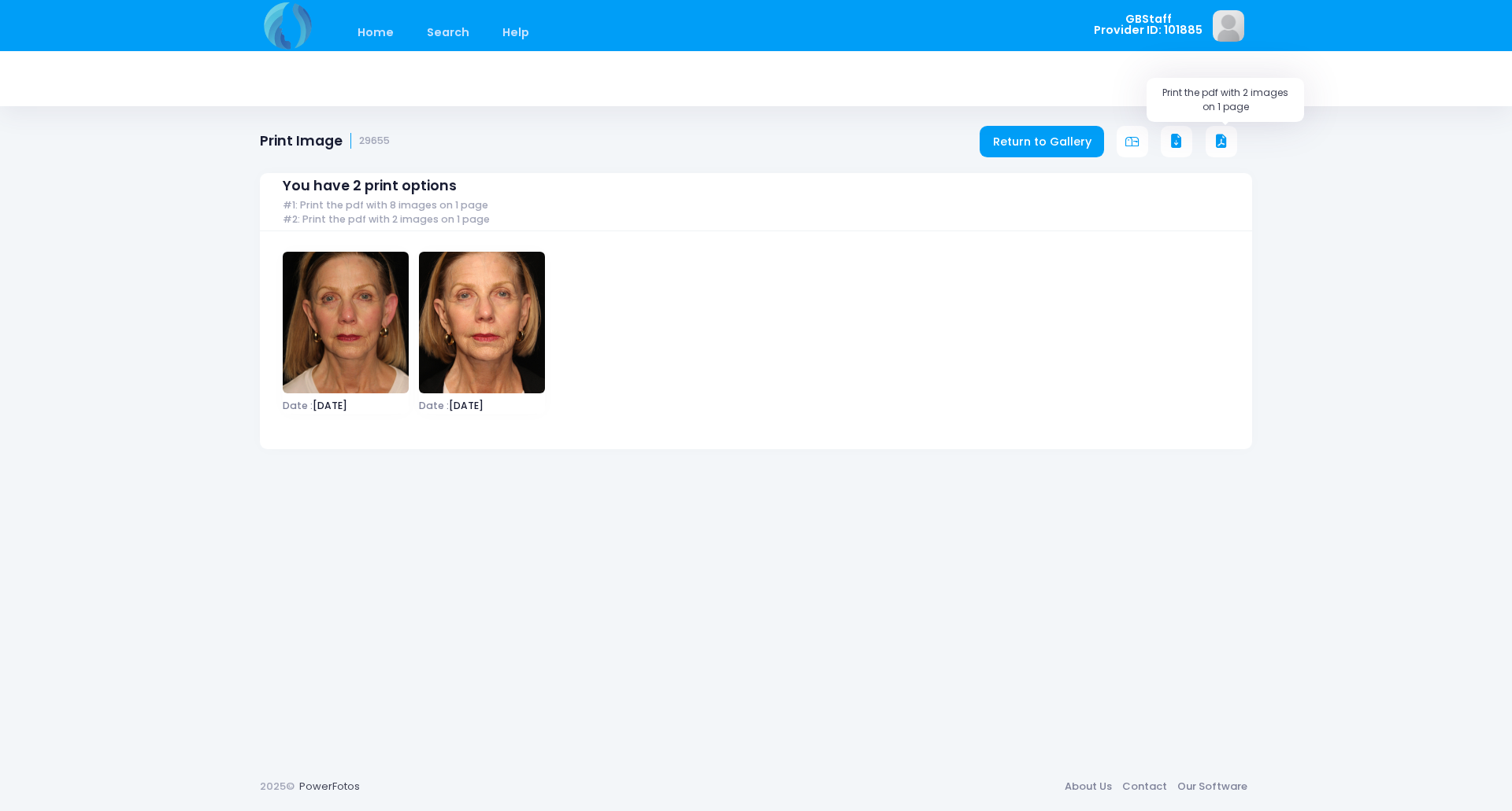
click at [1218, 143] on icon at bounding box center [1221, 141] width 14 height 14
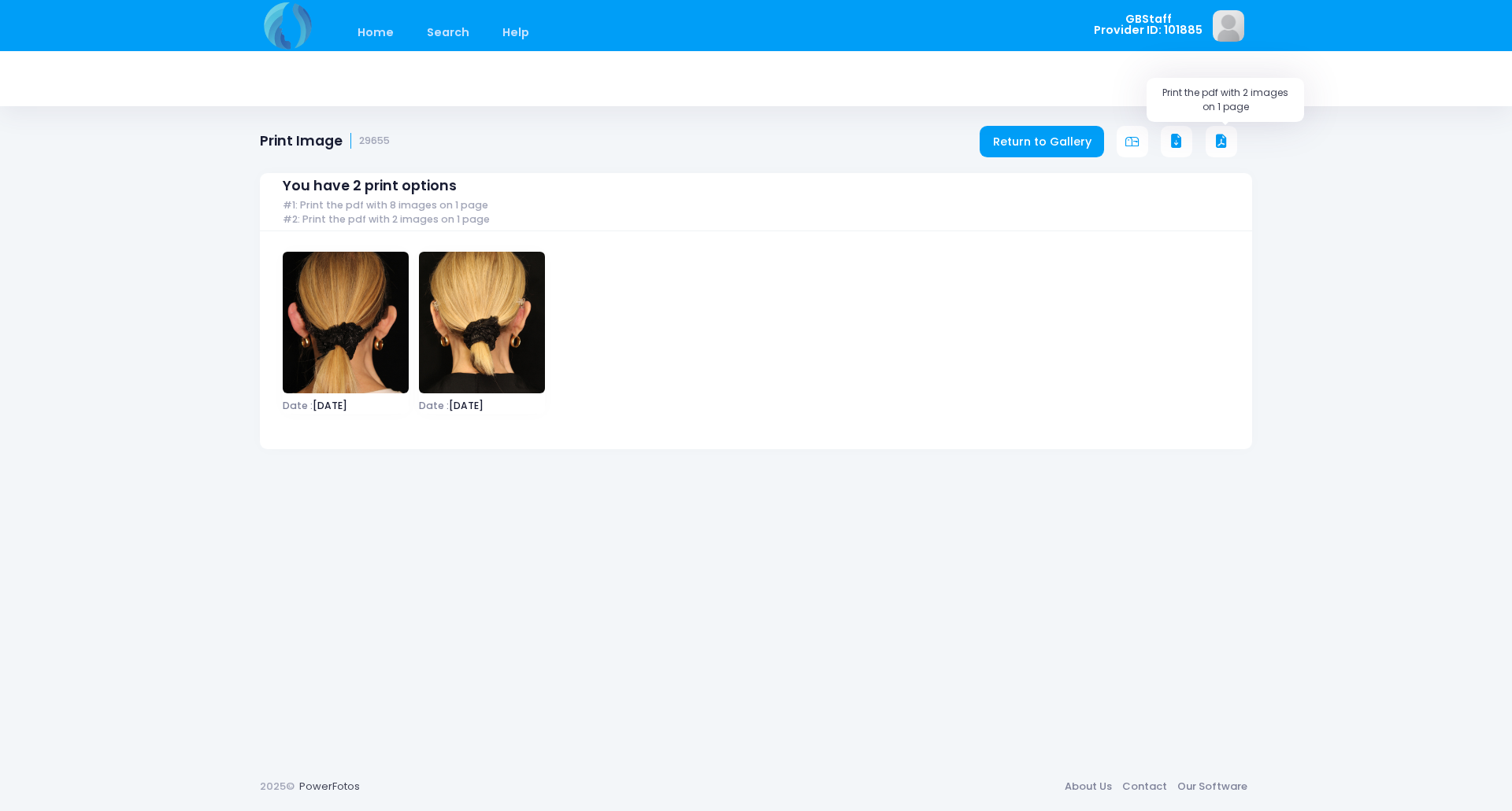
click at [1221, 132] on button at bounding box center [1221, 142] width 32 height 32
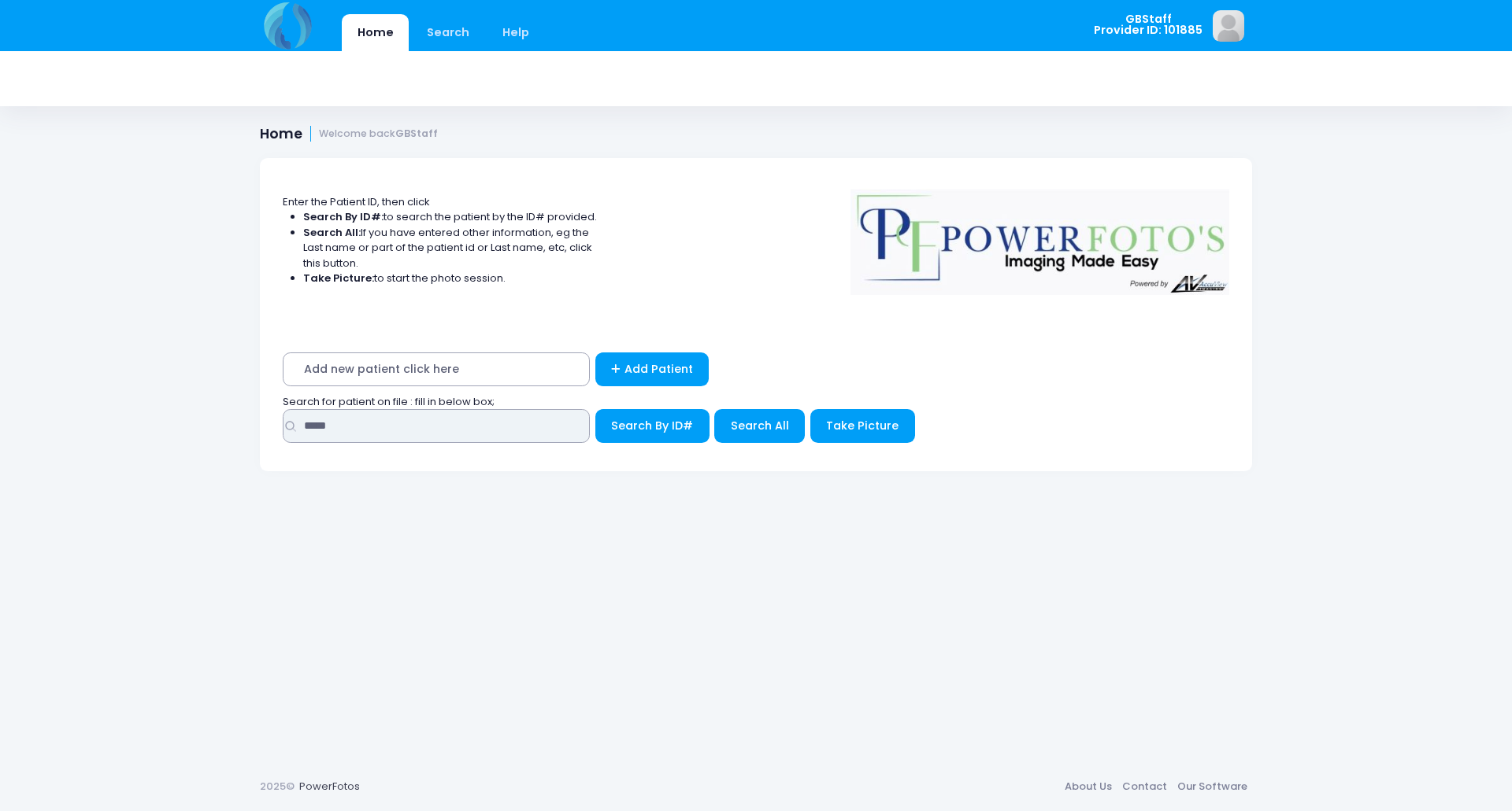
drag, startPoint x: 403, startPoint y: 435, endPoint x: 3, endPoint y: 384, distance: 403.2
click at [3, 388] on div "Home Search Help GBStaff Logout" at bounding box center [756, 406] width 1512 height 811
type input "*****"
click at [595, 409] on button "Search By ID#" at bounding box center [652, 426] width 114 height 34
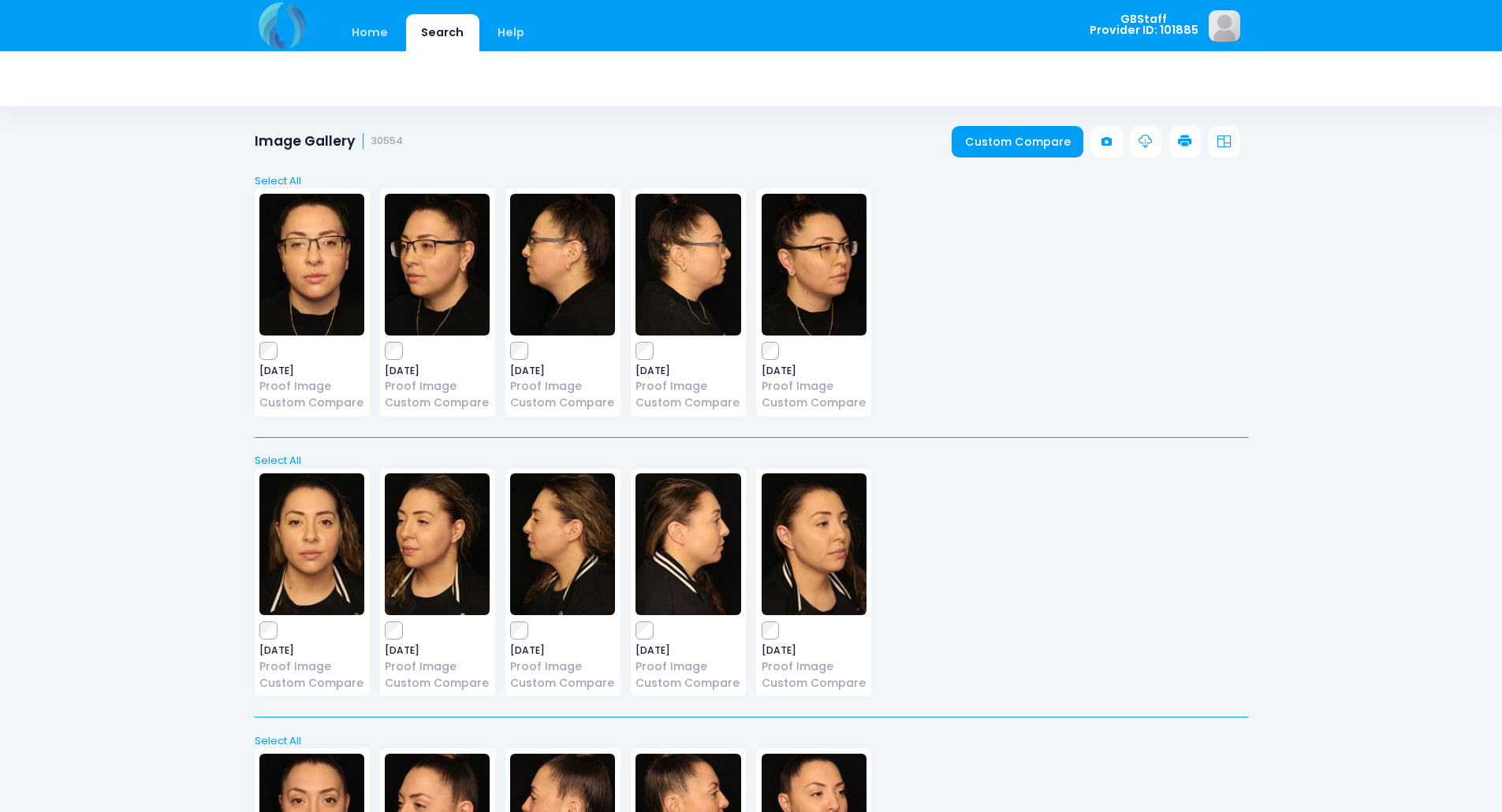
click at [1179, 141] on icon at bounding box center [1185, 141] width 14 height 14
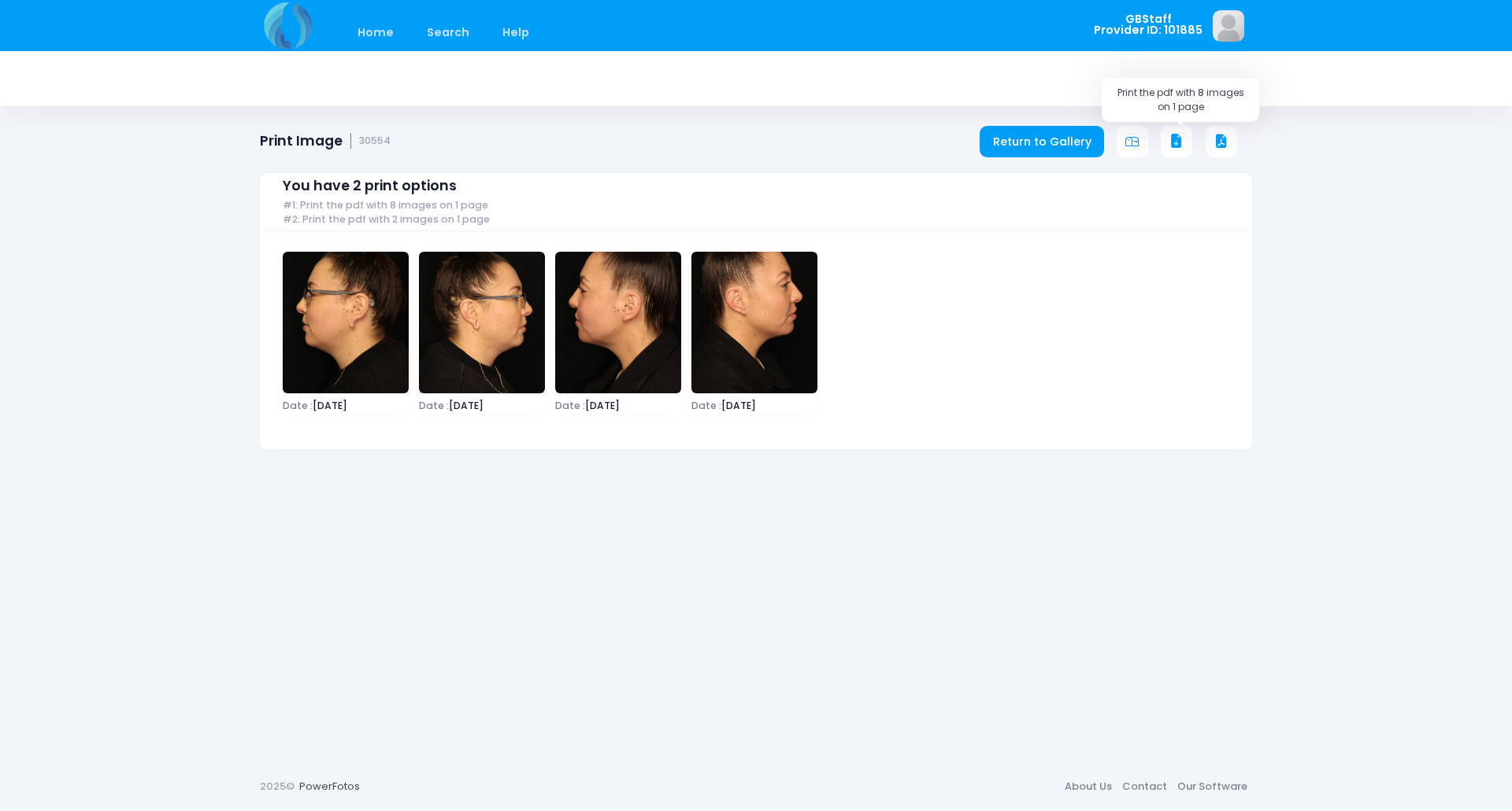
click at [1170, 138] on icon at bounding box center [1176, 141] width 14 height 14
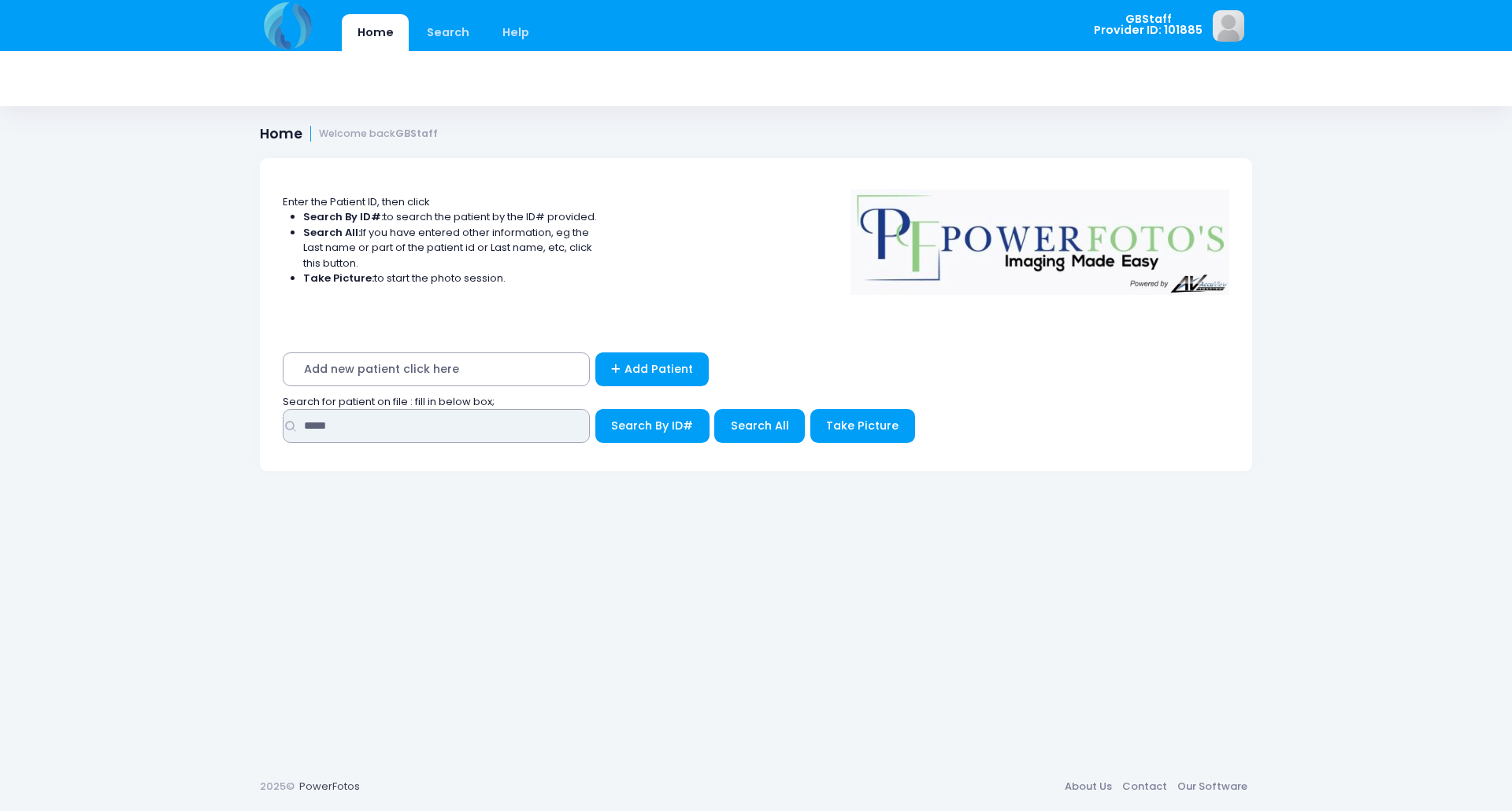
drag, startPoint x: 358, startPoint y: 427, endPoint x: 56, endPoint y: 421, distance: 302.1
click at [56, 422] on div "Home Search Help GBStaff Logout" at bounding box center [756, 406] width 1512 height 811
type input "*****"
click at [595, 409] on button "Search By ID#" at bounding box center [652, 426] width 114 height 34
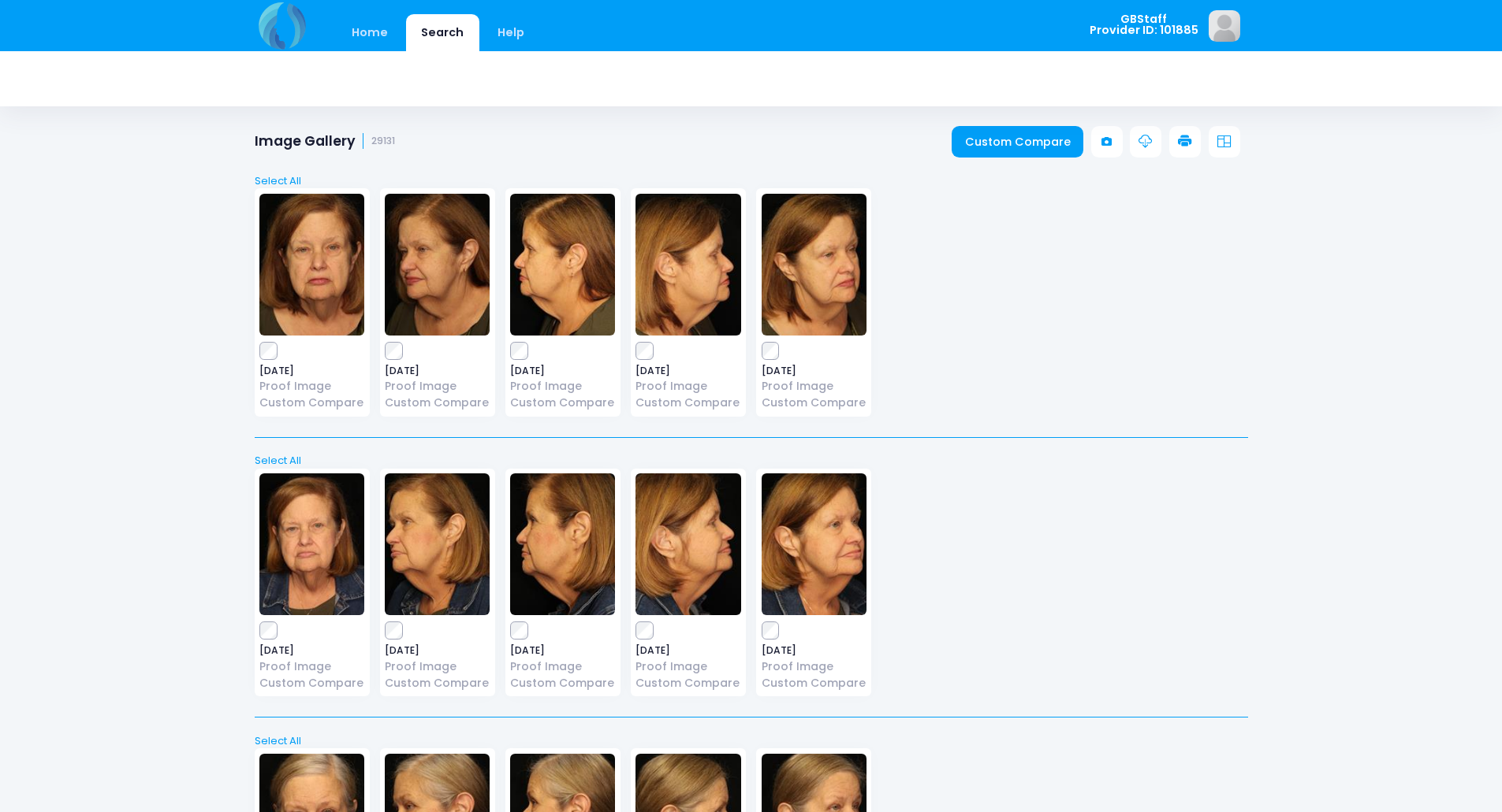
click at [1191, 143] on icon at bounding box center [1185, 141] width 14 height 14
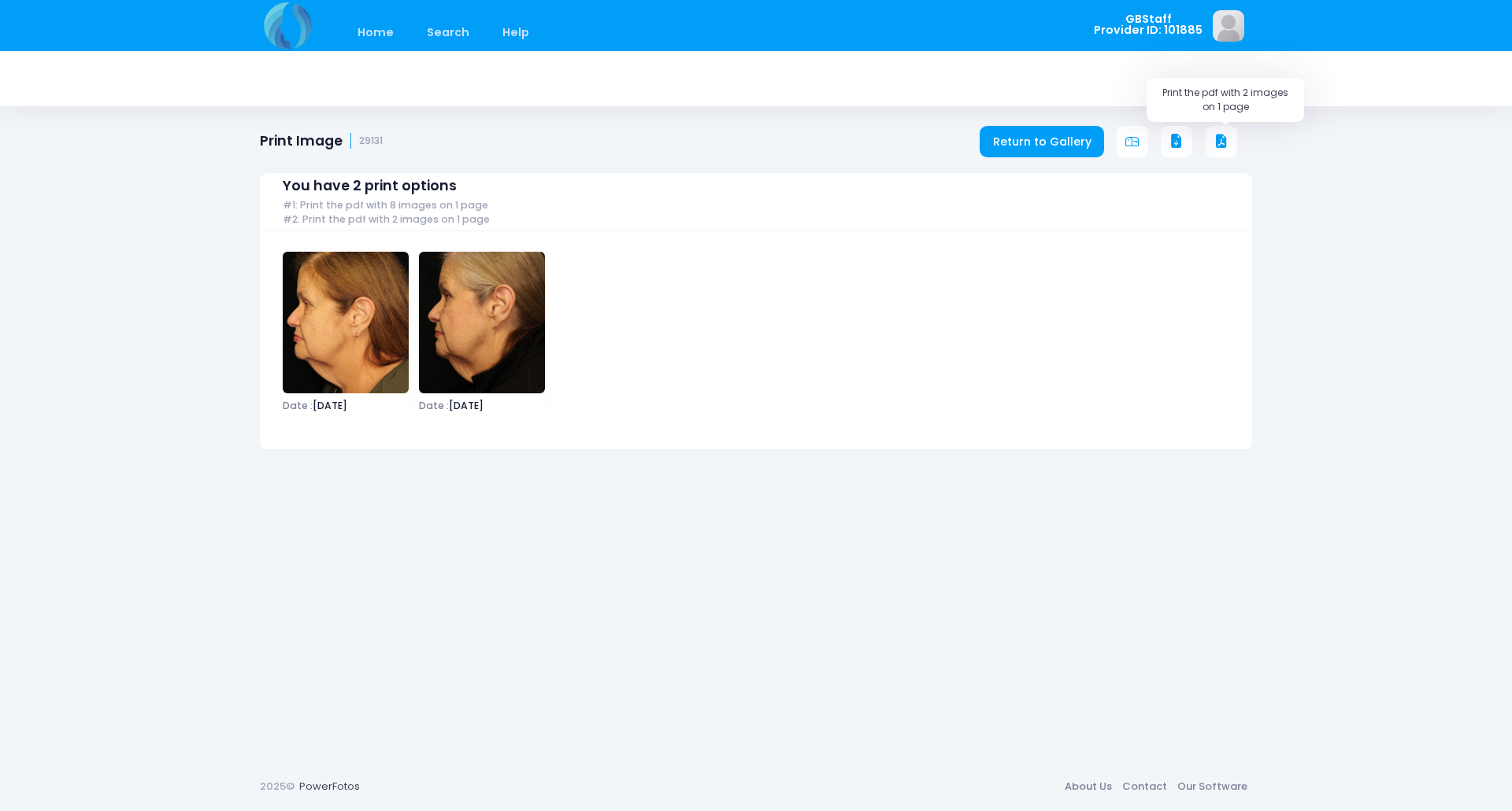
click at [1233, 138] on button at bounding box center [1221, 142] width 32 height 32
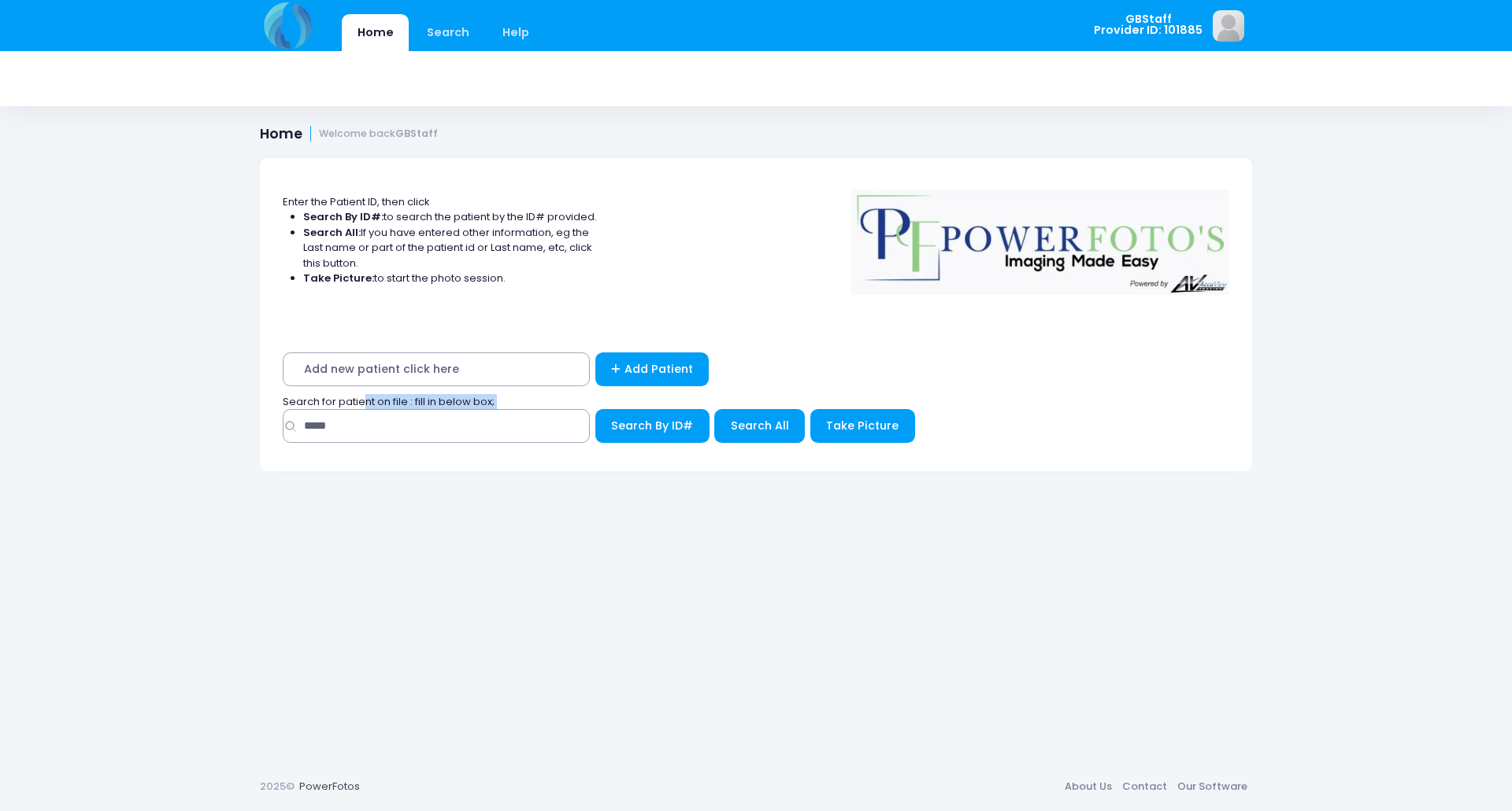
drag, startPoint x: 362, startPoint y: 406, endPoint x: 360, endPoint y: 418, distance: 12.2
click at [360, 418] on div "Search for patient on file : fill in below box; *****" at bounding box center [756, 422] width 961 height 56
click at [367, 426] on input "*****" at bounding box center [435, 426] width 307 height 34
drag, startPoint x: 367, startPoint y: 426, endPoint x: 253, endPoint y: 404, distance: 116.1
click at [253, 404] on div "Enter the Patient ID, then click Search By ID#: to search the patient by the ID…" at bounding box center [755, 448] width 1039 height 628
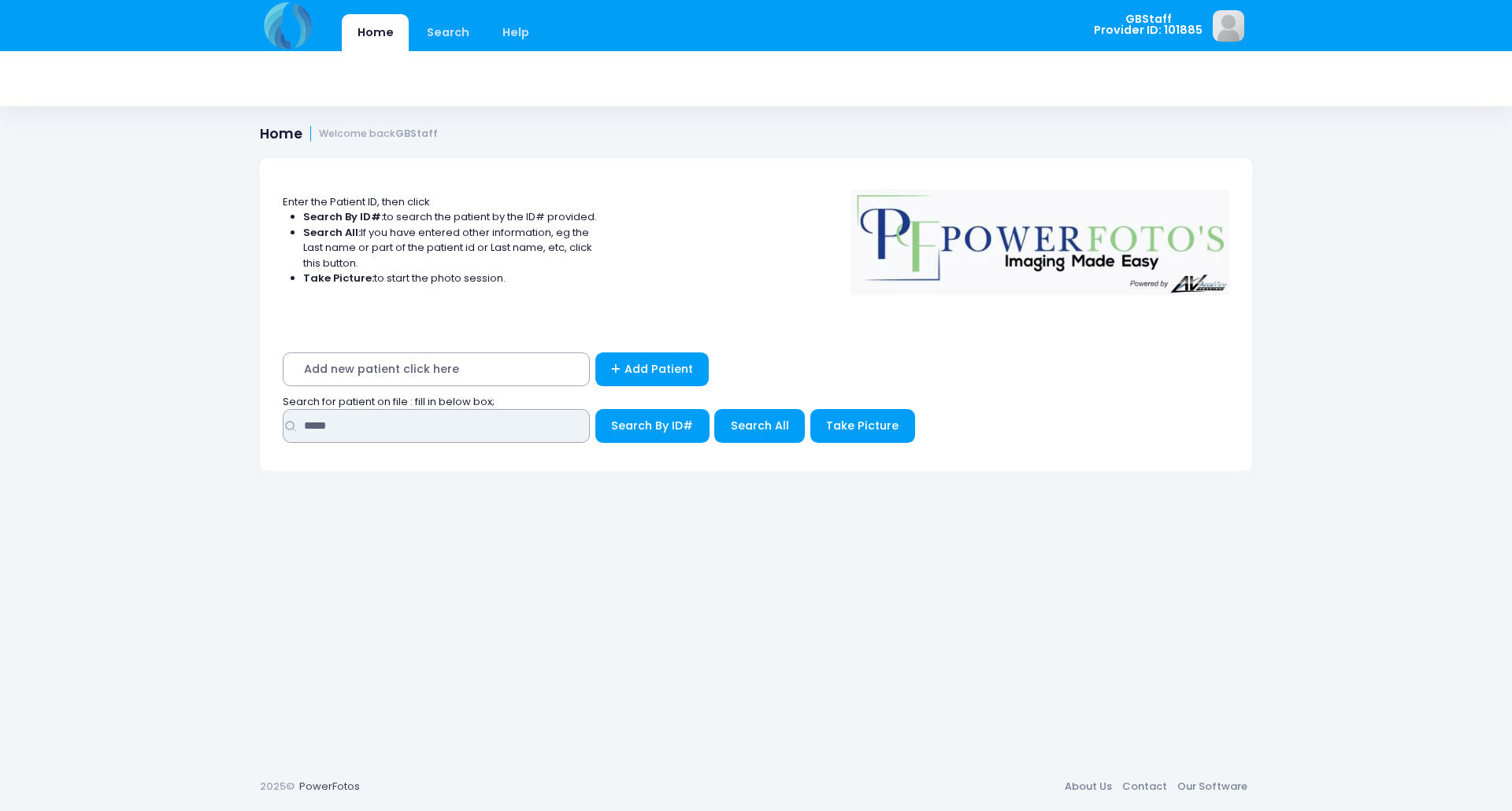
type input "*****"
click at [595, 409] on button "Search By ID#" at bounding box center [652, 426] width 114 height 34
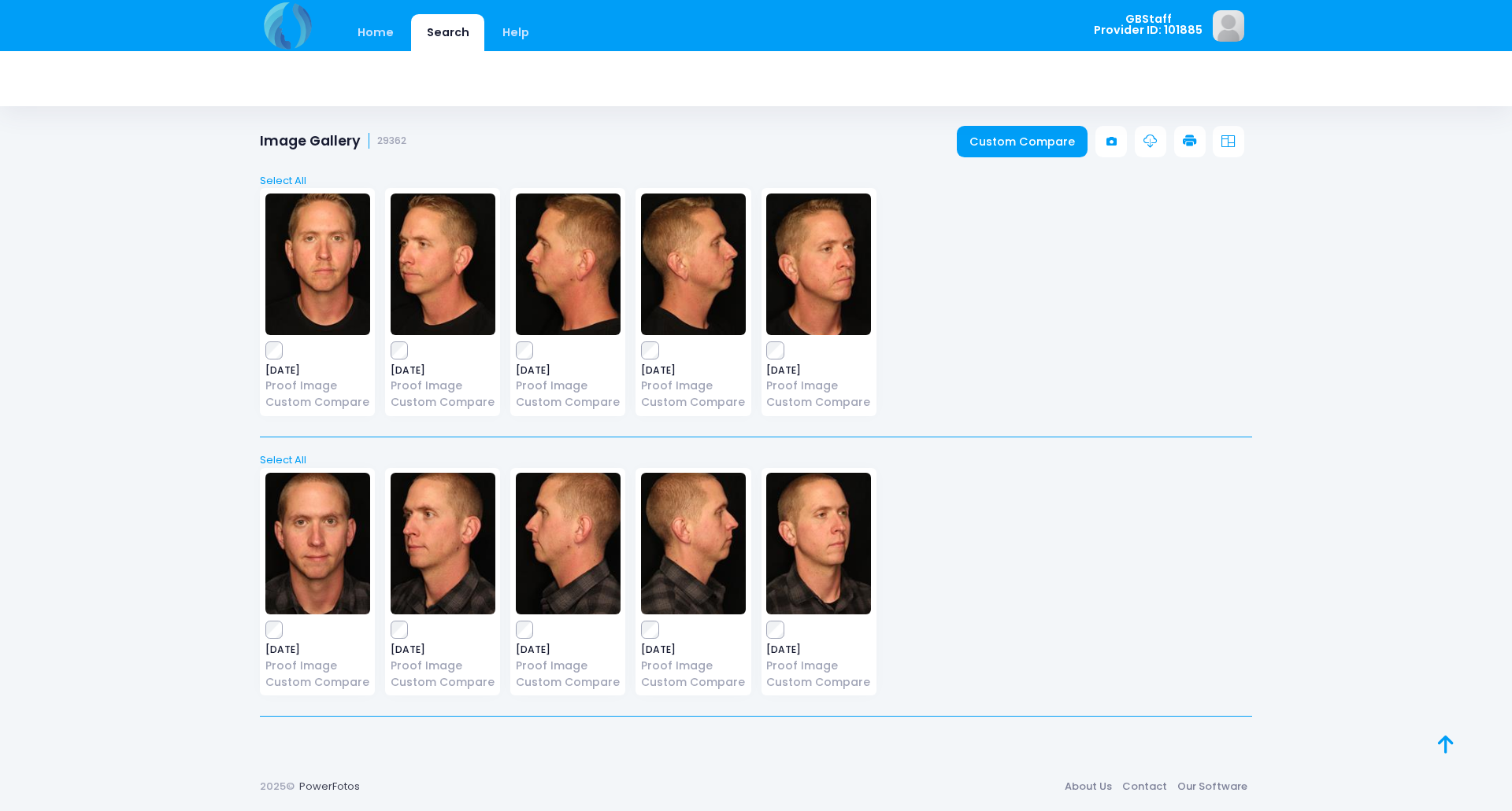
click at [1185, 143] on icon at bounding box center [1189, 141] width 14 height 14
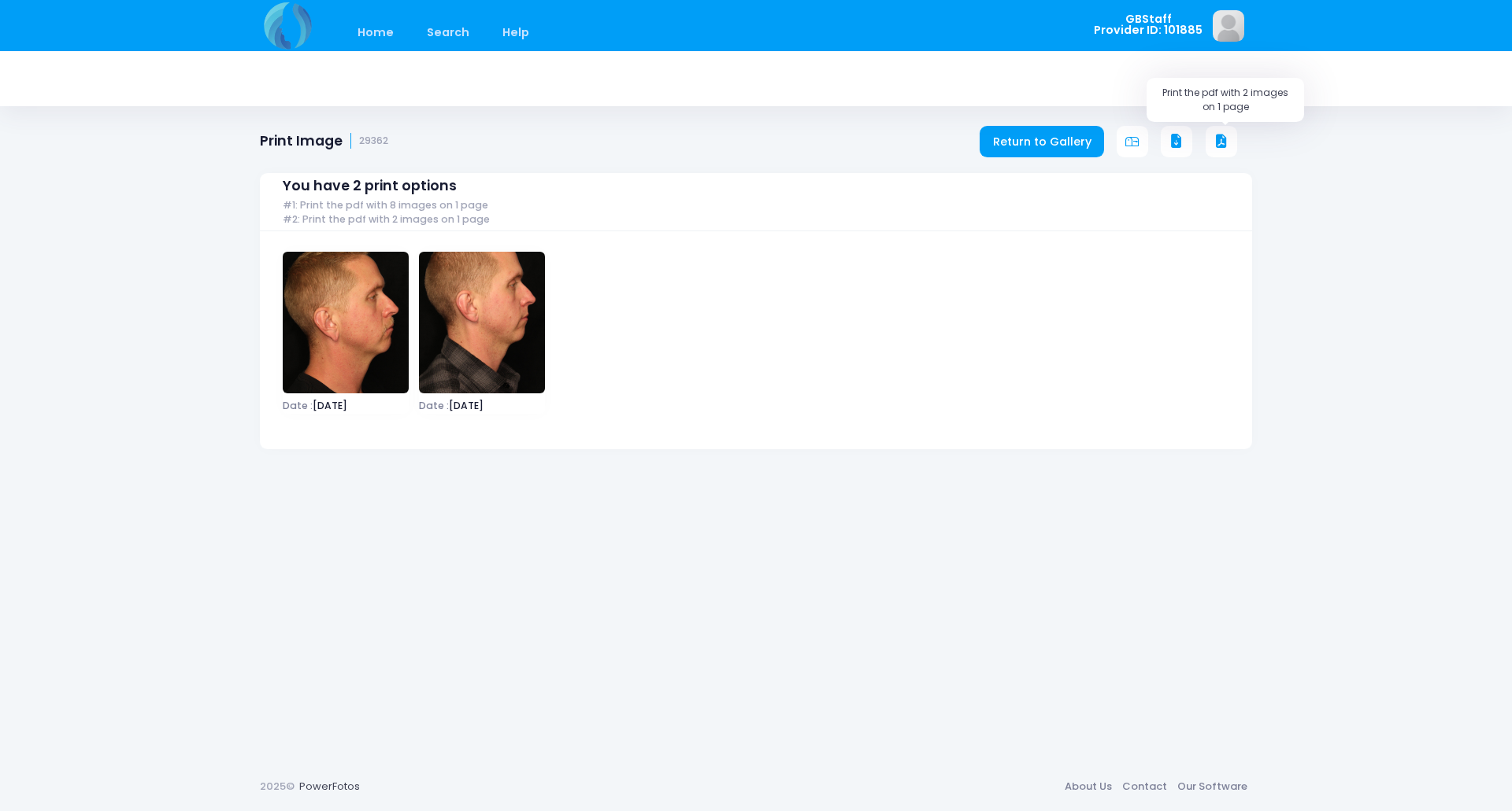
click at [1229, 139] on button at bounding box center [1221, 142] width 32 height 32
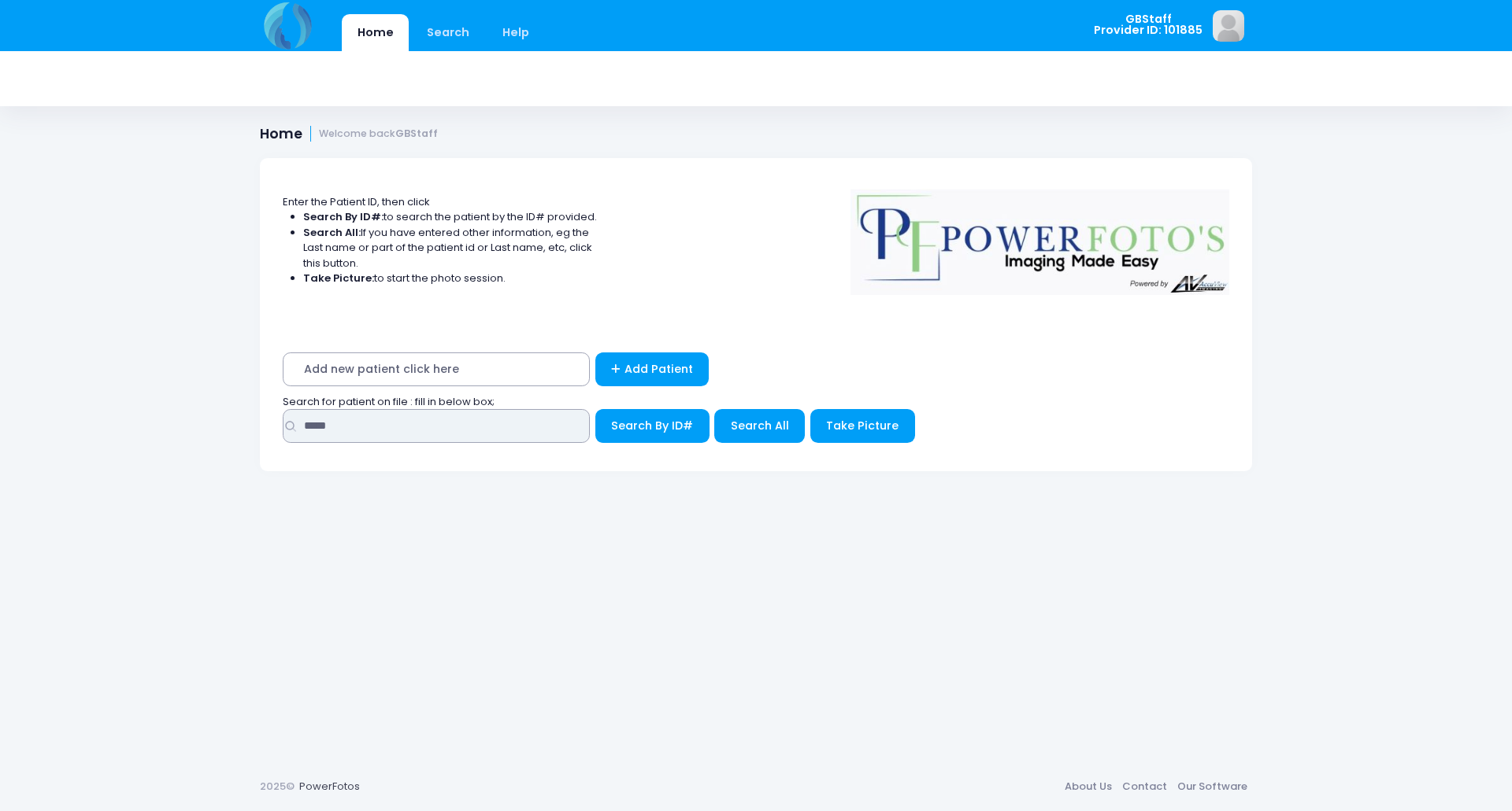
drag, startPoint x: 373, startPoint y: 422, endPoint x: 42, endPoint y: 333, distance: 342.8
click at [25, 366] on div "Home Search Help GBStaff Logout" at bounding box center [756, 406] width 1512 height 811
type input "*****"
click at [595, 409] on button "Search By ID#" at bounding box center [652, 426] width 114 height 34
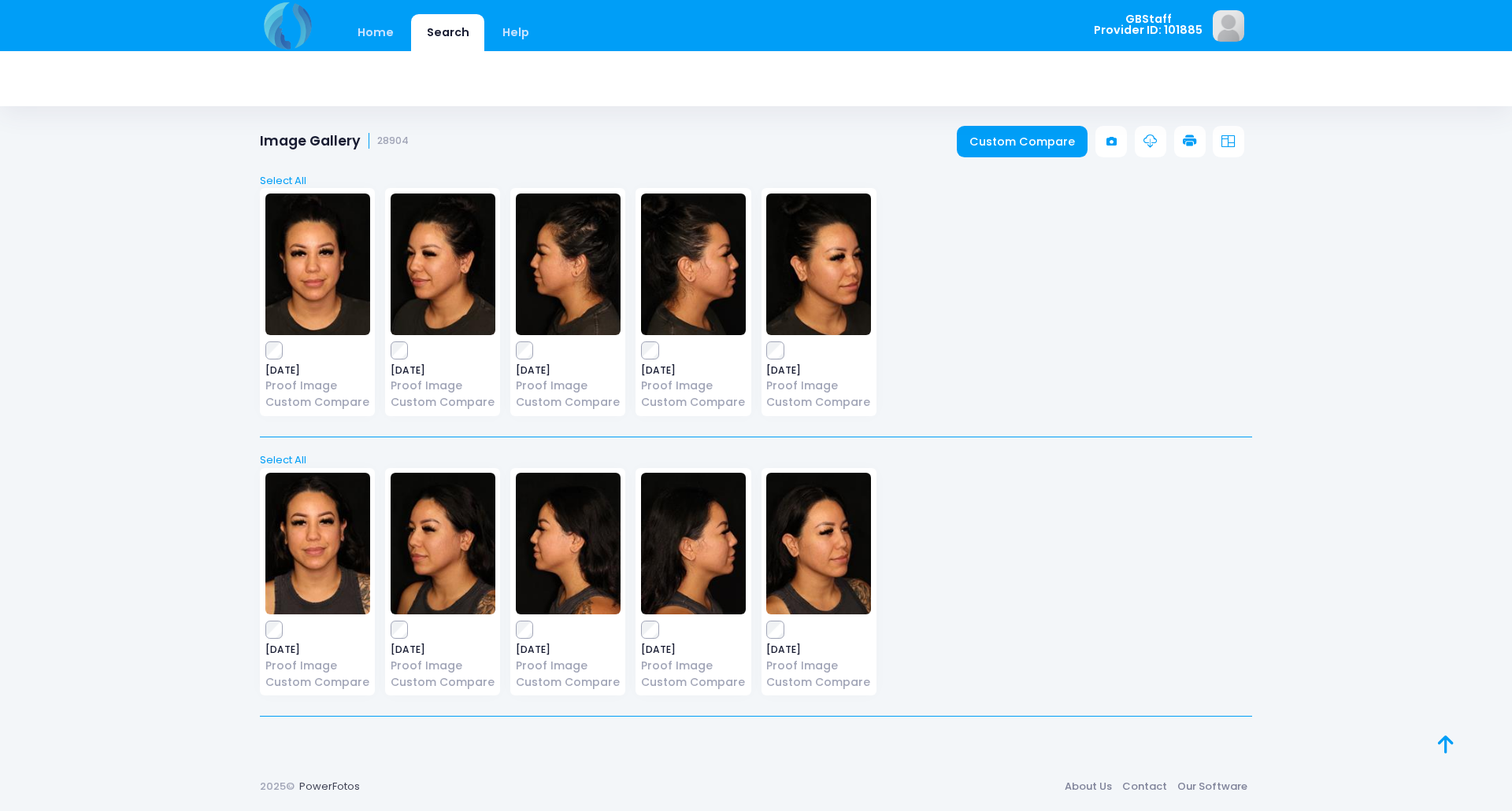
click at [1189, 139] on icon at bounding box center [1189, 141] width 14 height 14
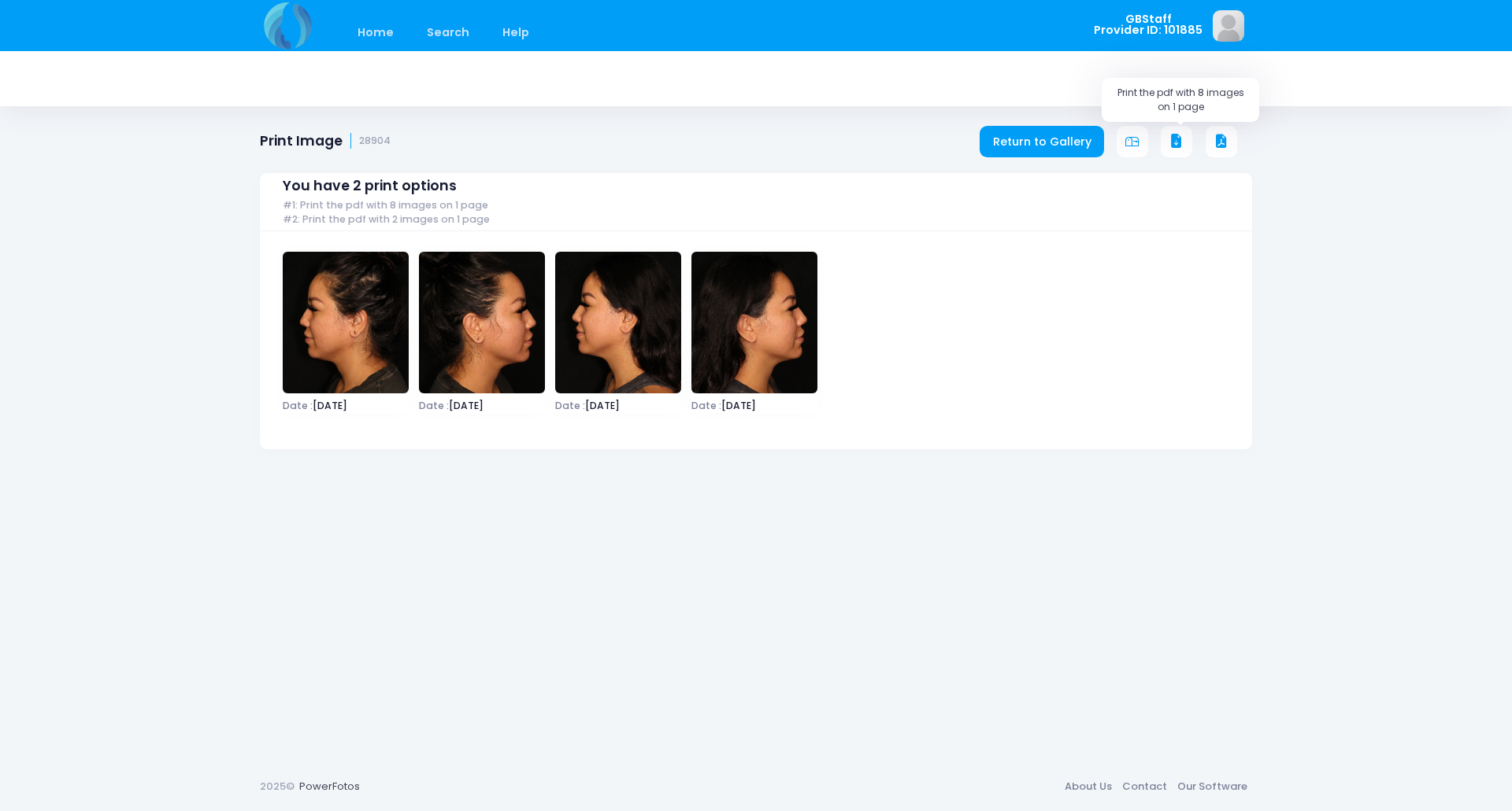
click at [1170, 134] on icon at bounding box center [1176, 141] width 14 height 14
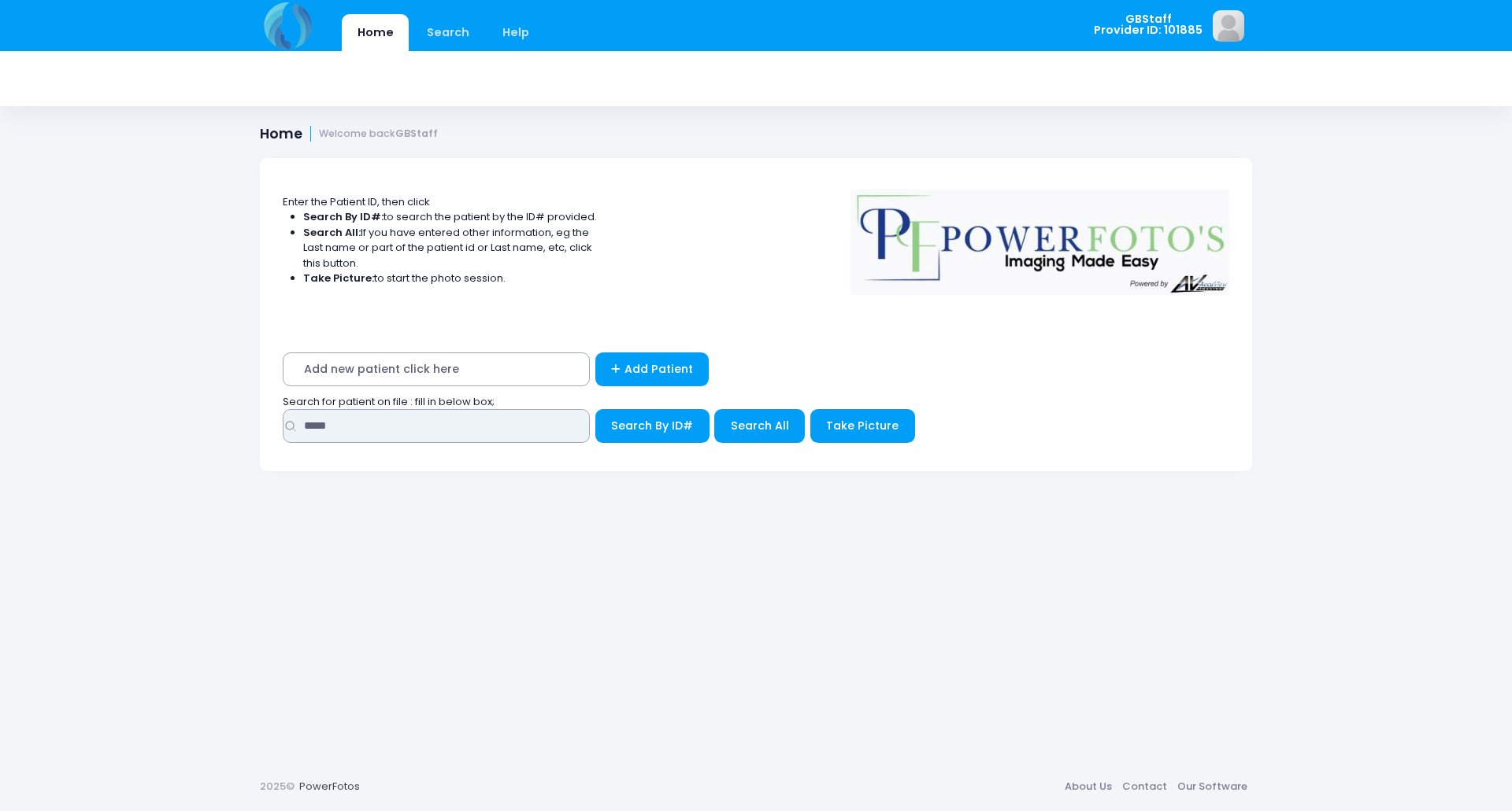
drag, startPoint x: 348, startPoint y: 426, endPoint x: 165, endPoint y: 426, distance: 183.0
click at [168, 434] on div "Home Search Help GBStaff Logout" at bounding box center [756, 406] width 1512 height 811
type input "*"
type input "*****"
click at [595, 409] on button "Search By ID#" at bounding box center [652, 426] width 114 height 34
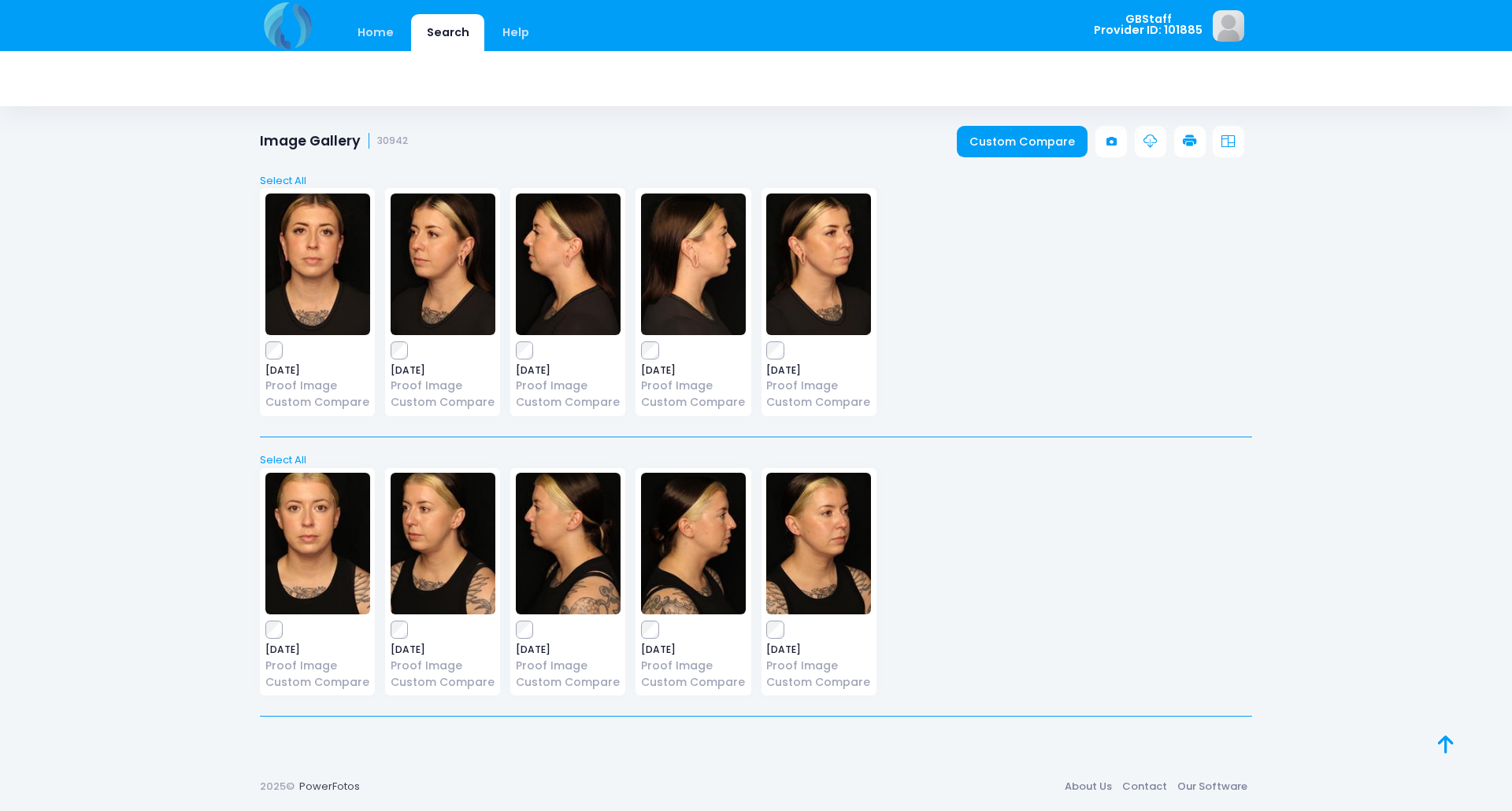
click at [1201, 137] on link at bounding box center [1189, 142] width 32 height 32
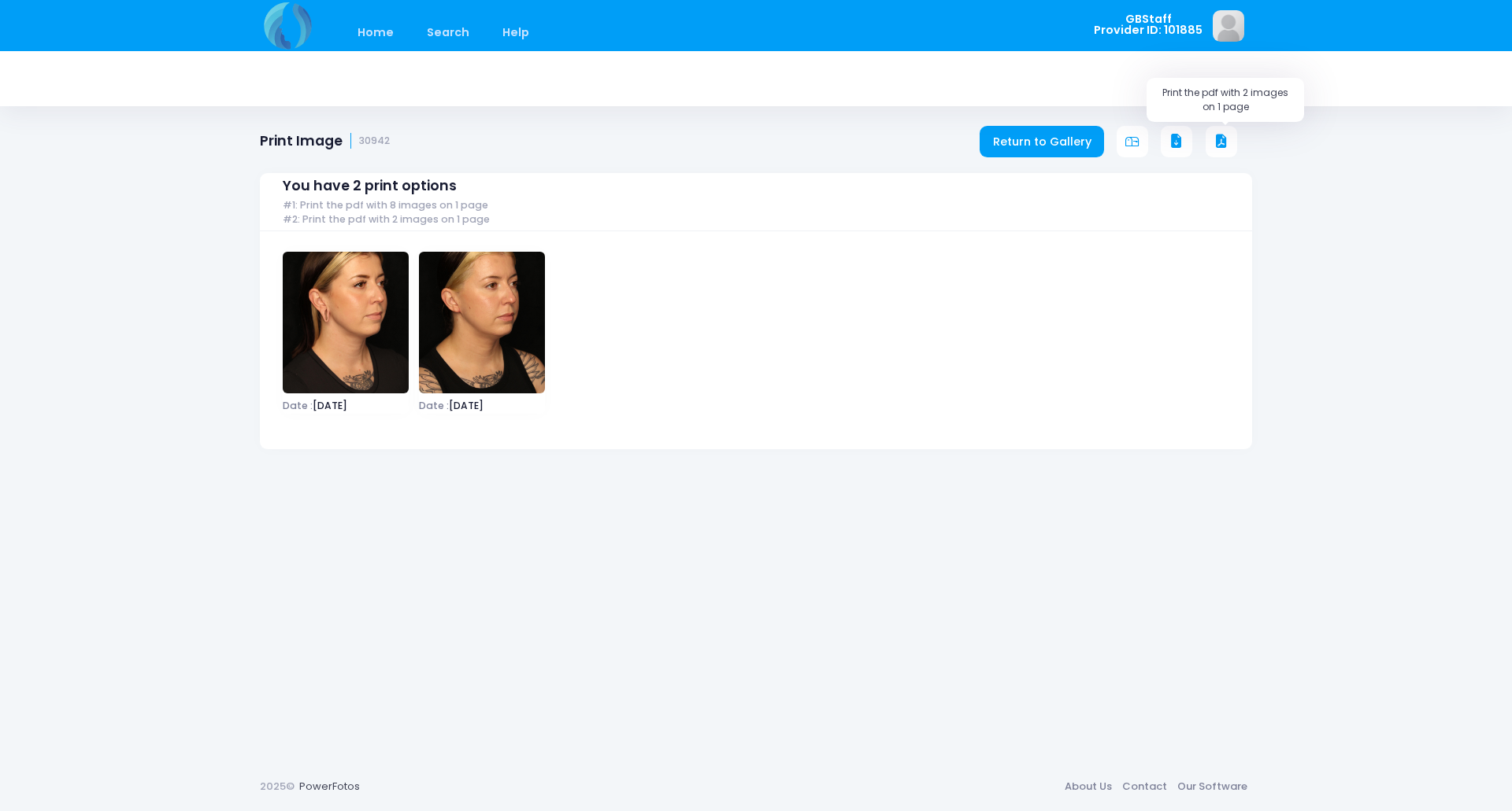
click at [1214, 138] on icon at bounding box center [1221, 141] width 14 height 14
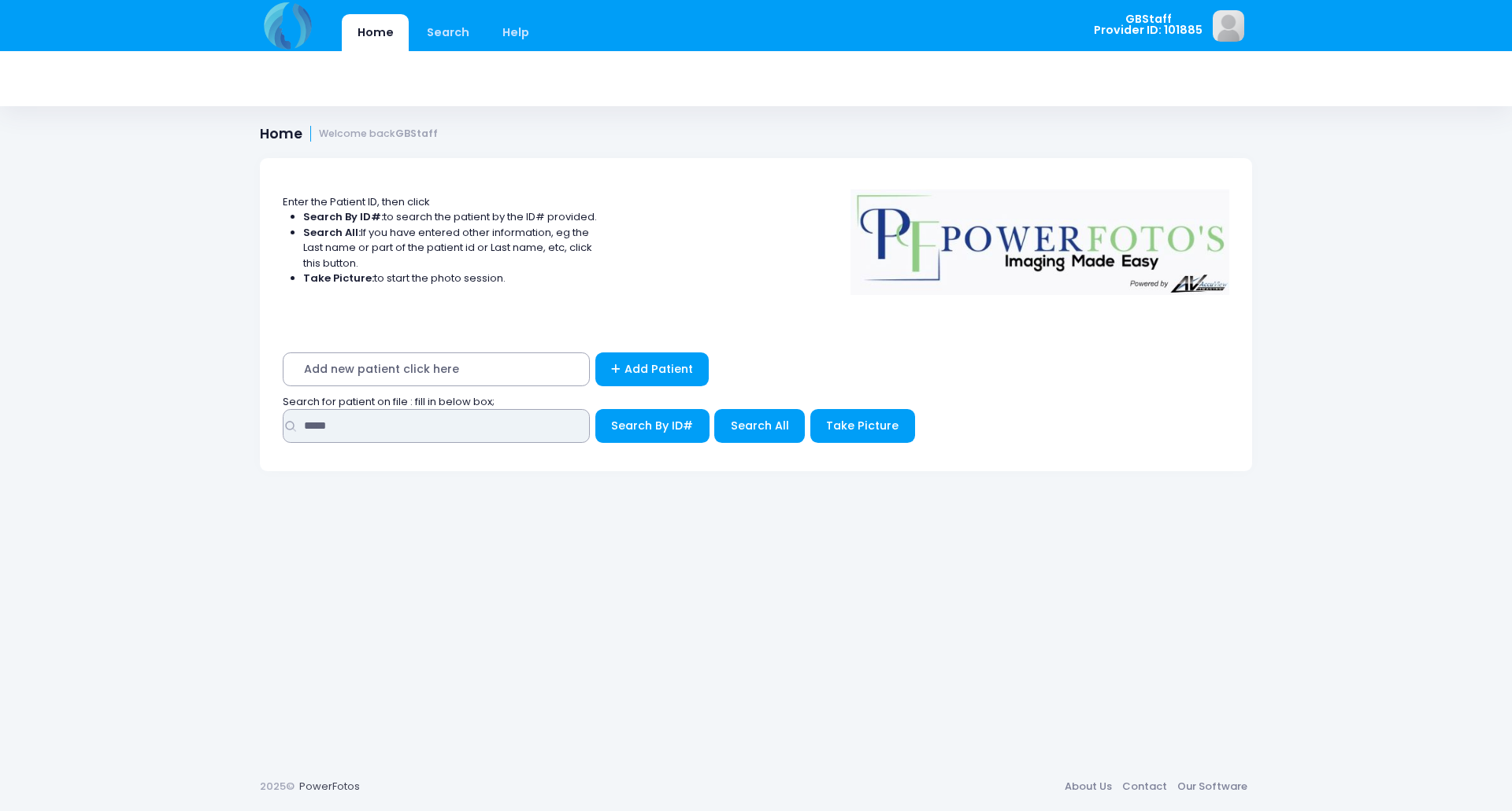
drag, startPoint x: 363, startPoint y: 413, endPoint x: 244, endPoint y: 410, distance: 119.0
click at [244, 410] on div "Enter the Patient ID, then click Search By ID#: to search the patient by the ID…" at bounding box center [755, 448] width 1039 height 628
type input "*****"
click at [595, 409] on button "Search By ID#" at bounding box center [652, 426] width 114 height 34
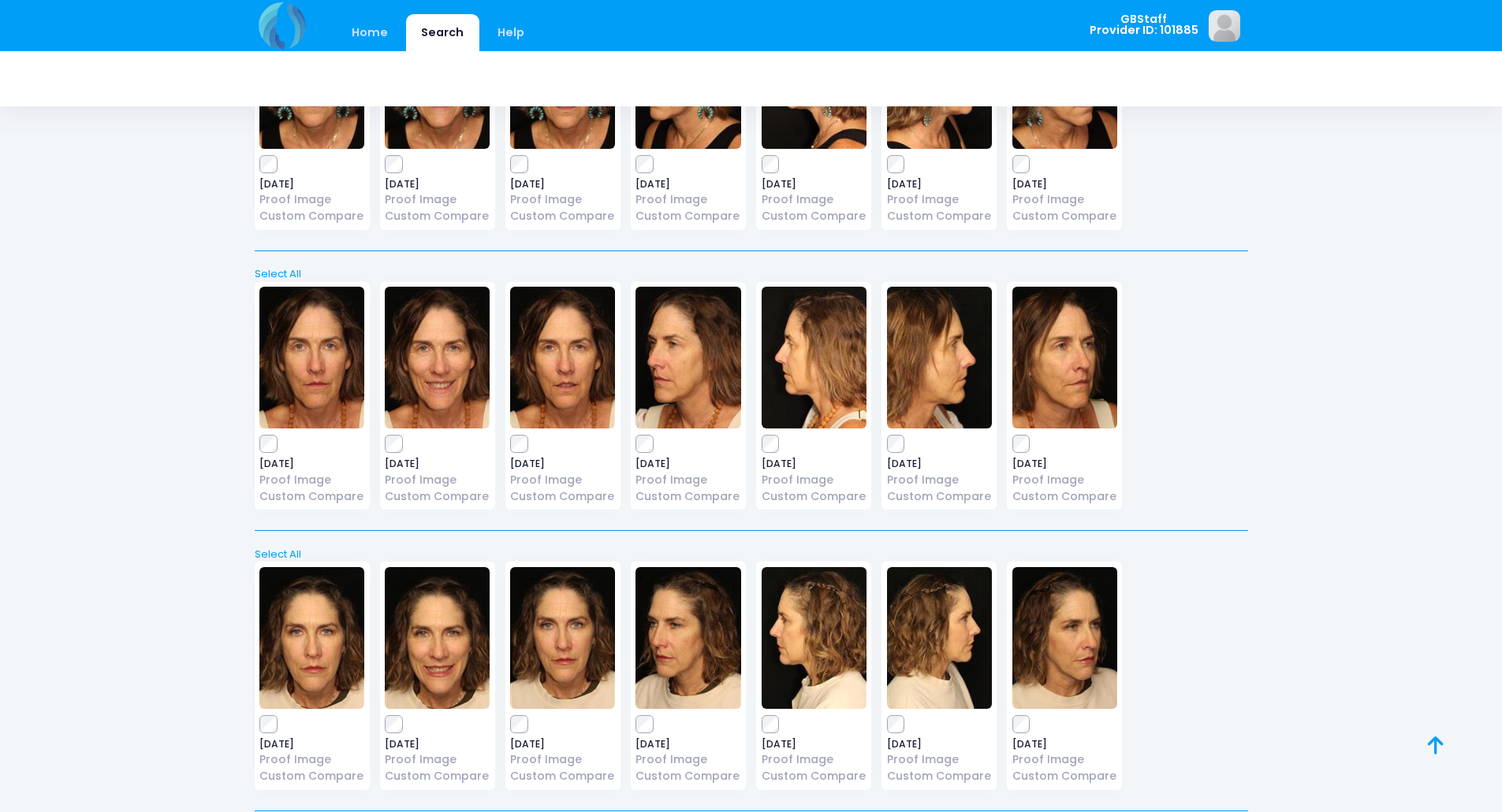
scroll to position [23, 0]
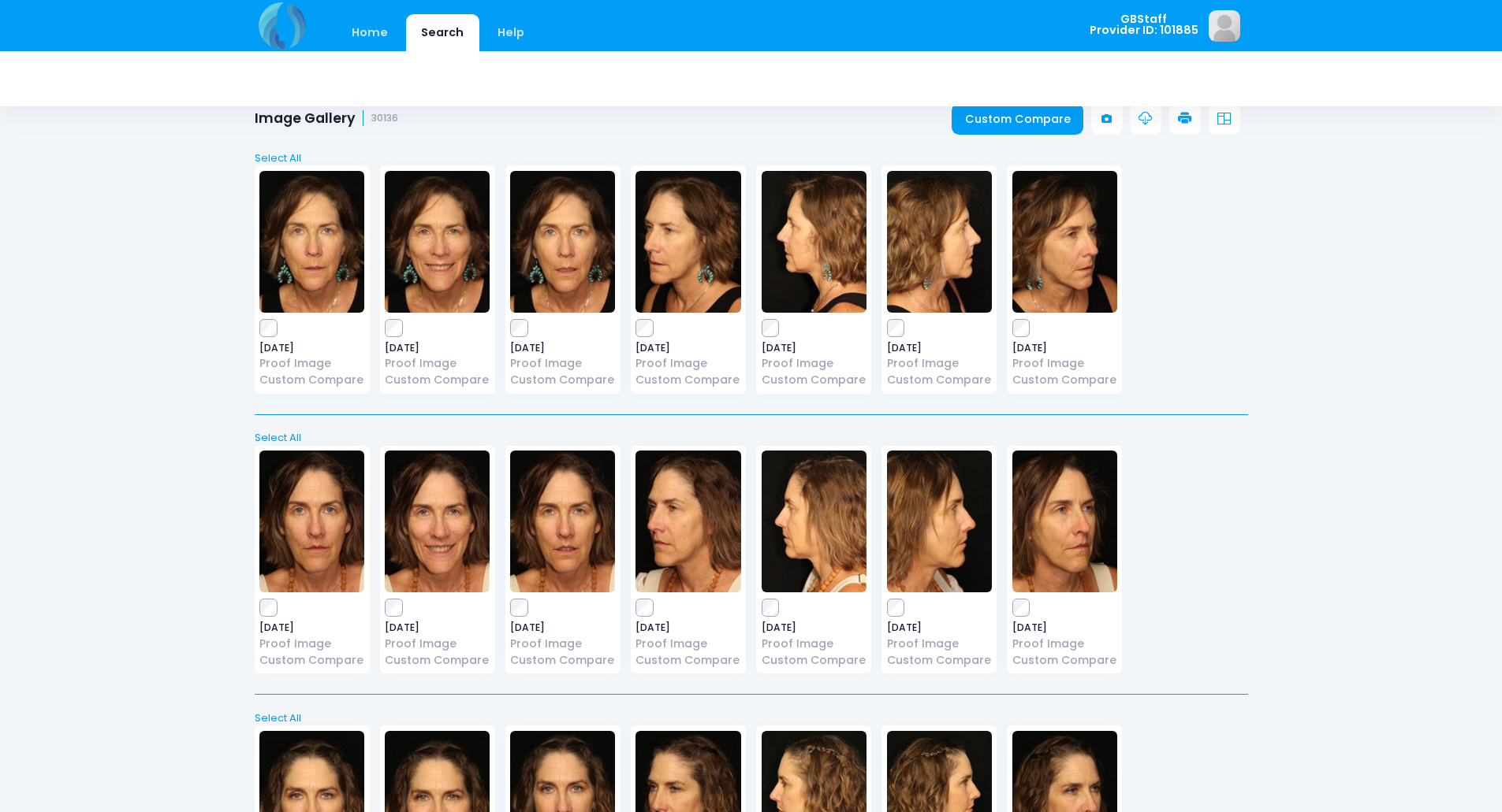
click at [1186, 120] on icon at bounding box center [1185, 119] width 14 height 14
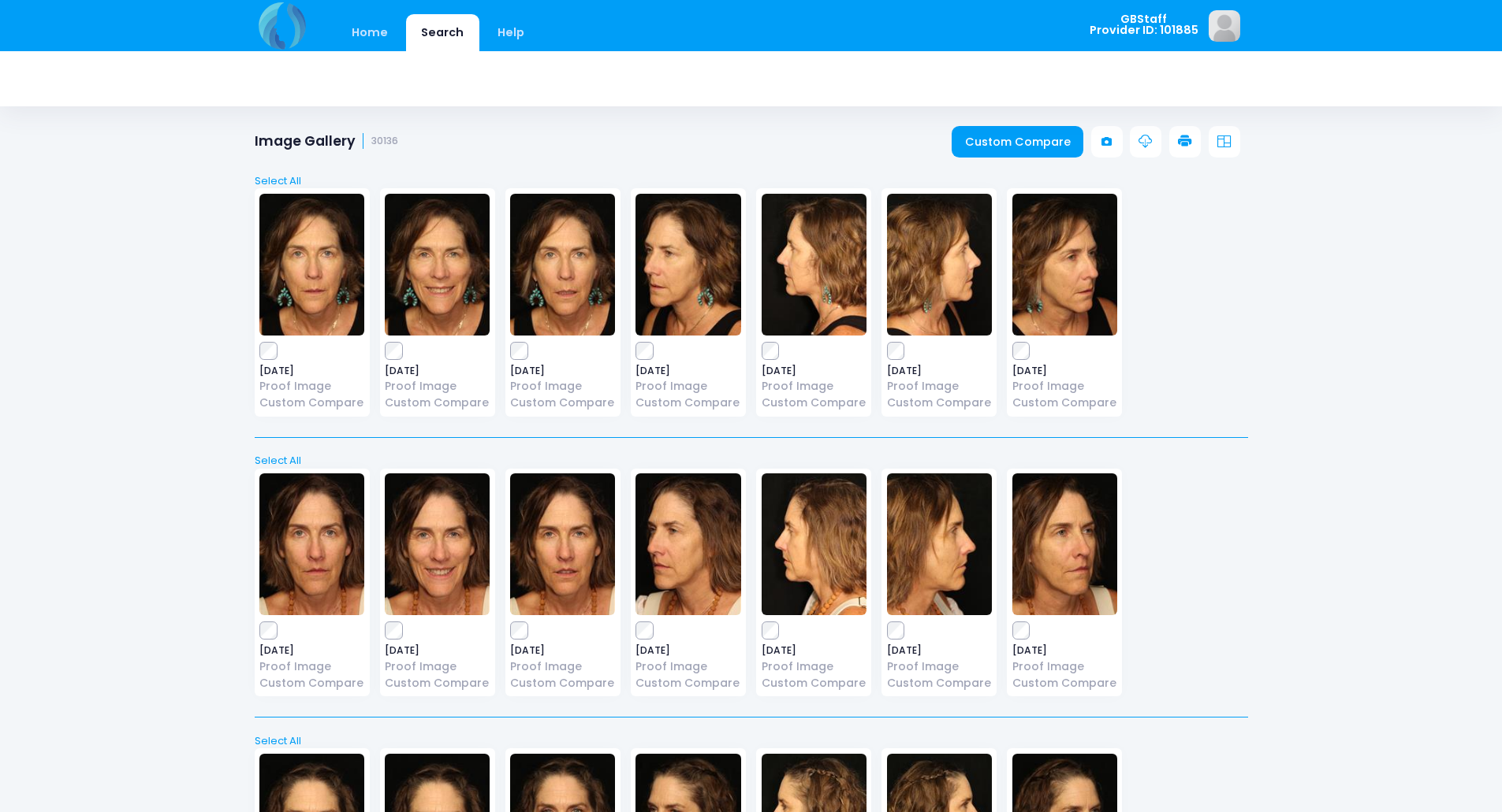
click at [1179, 138] on icon at bounding box center [1185, 141] width 14 height 14
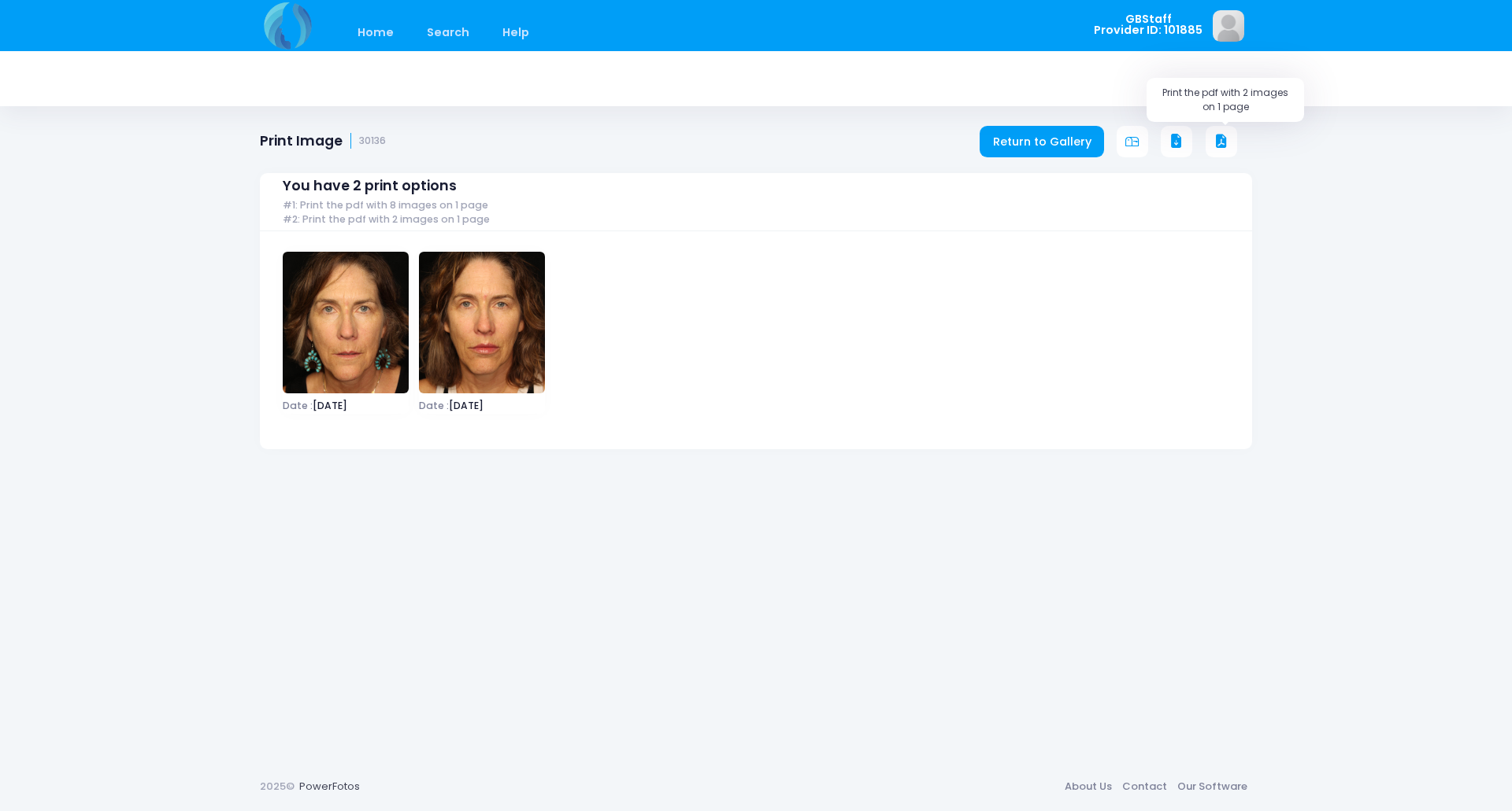
click at [1225, 138] on icon at bounding box center [1221, 141] width 14 height 14
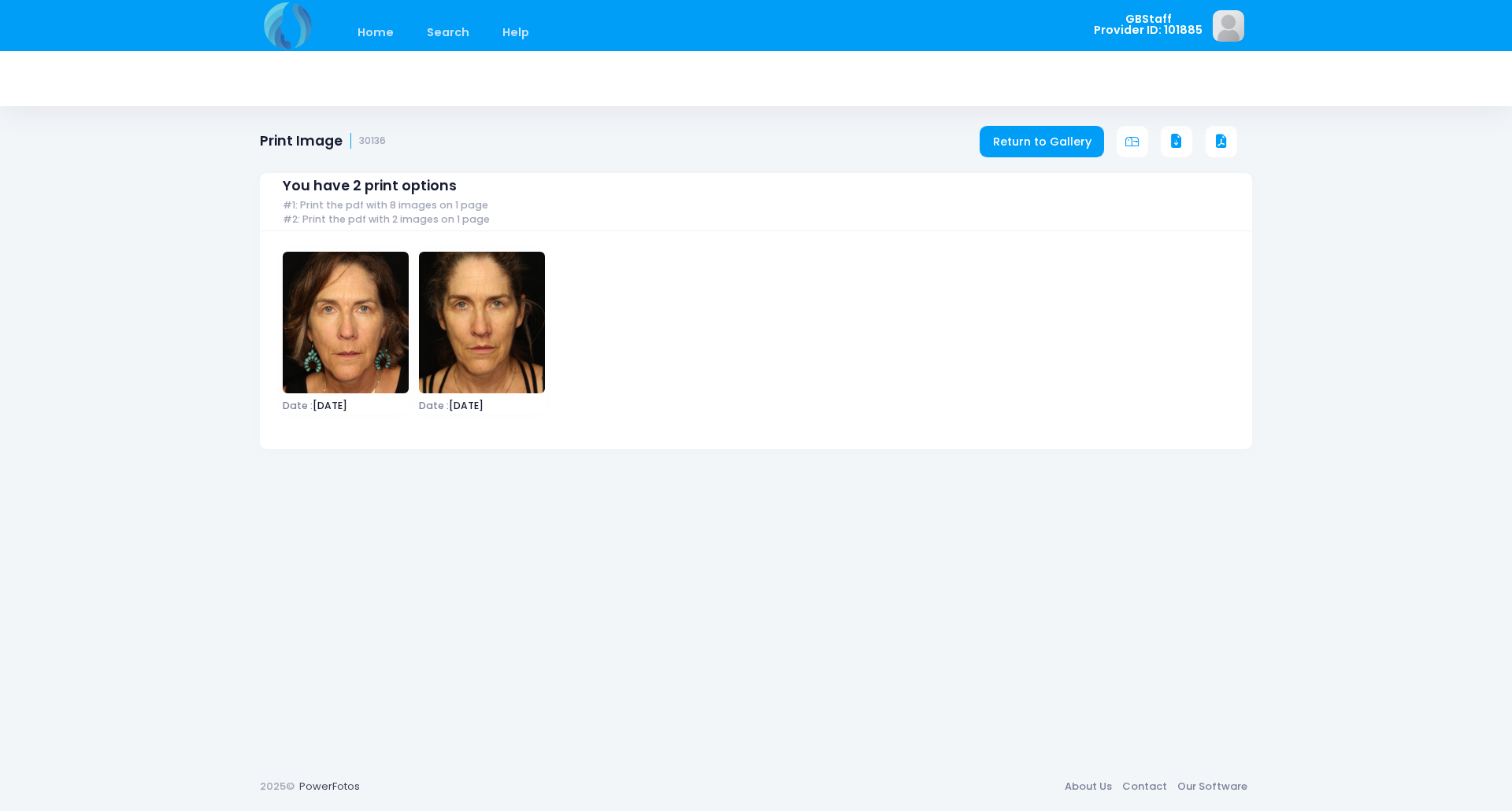
click at [1223, 150] on div "You have 2 print options #1: Print the pdf with 8 images on 1 page #2: Print th…" at bounding box center [755, 300] width 992 height 300
click at [1221, 138] on icon at bounding box center [1221, 141] width 14 height 14
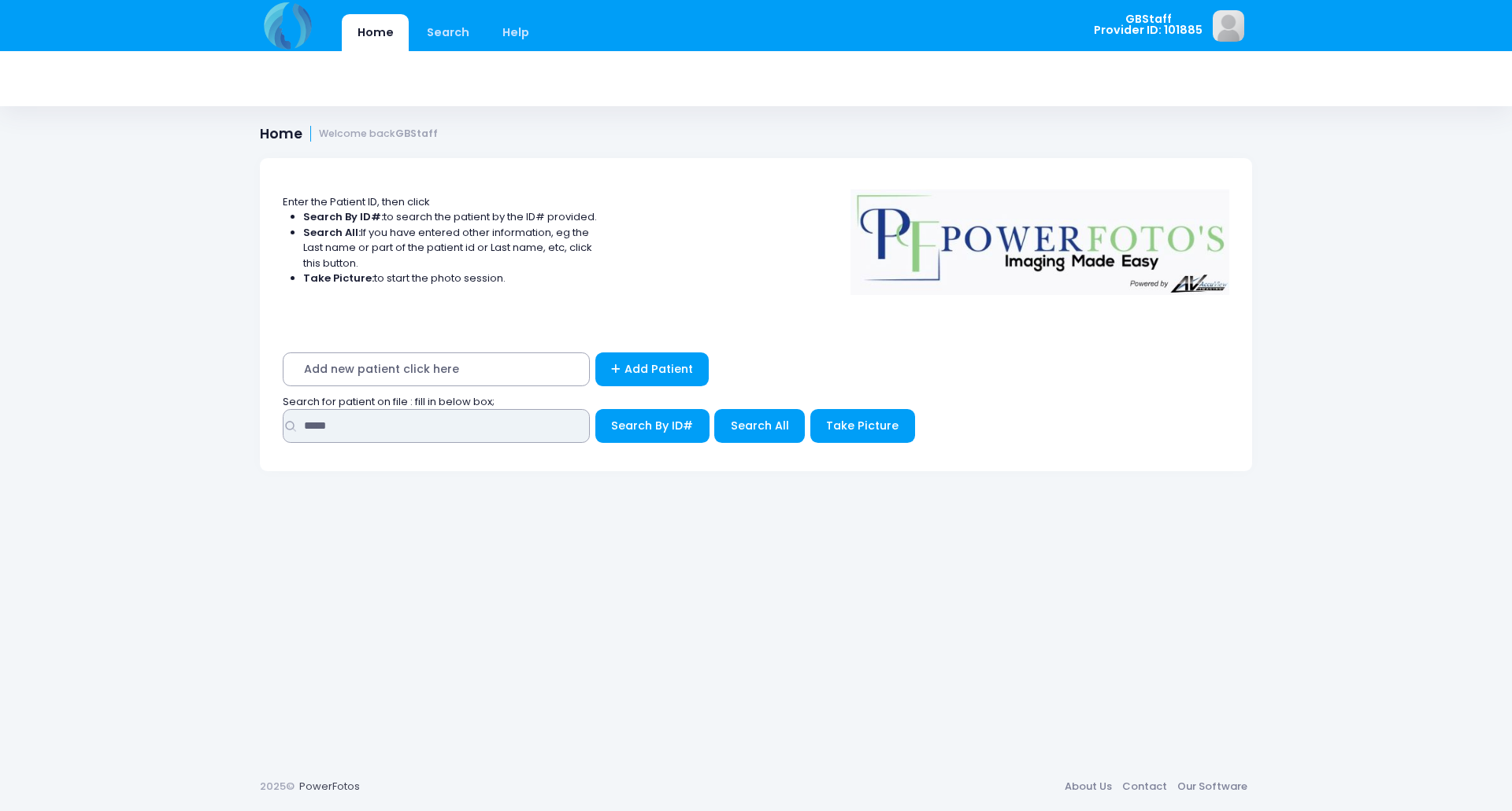
drag, startPoint x: 357, startPoint y: 428, endPoint x: 76, endPoint y: 384, distance: 284.4
click at [76, 384] on div "Home Search Help GBStaff Logout" at bounding box center [756, 406] width 1512 height 811
type input "*****"
click at [595, 409] on button "Search By ID#" at bounding box center [652, 426] width 114 height 34
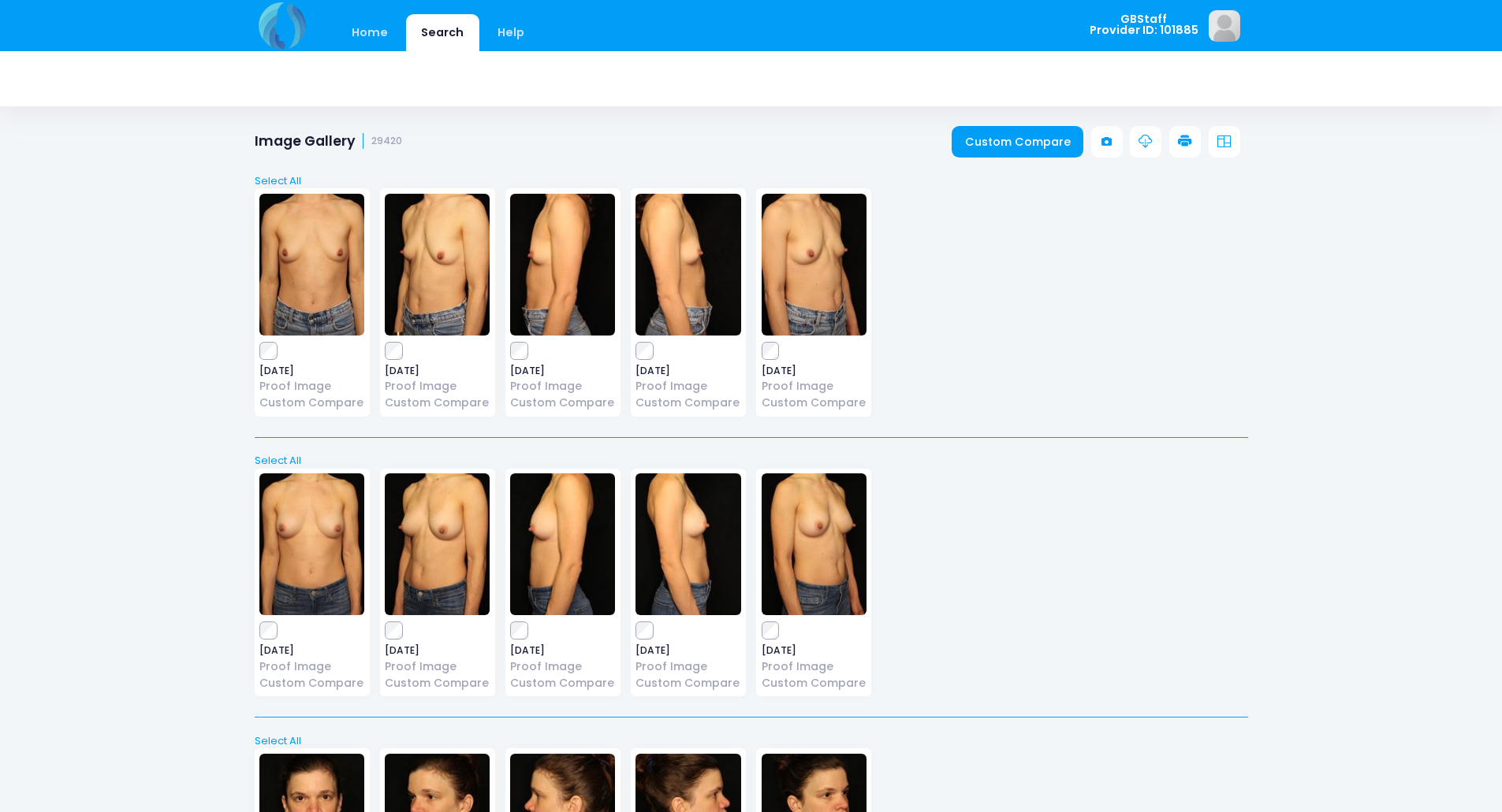
click at [1175, 145] on link at bounding box center [1185, 142] width 32 height 32
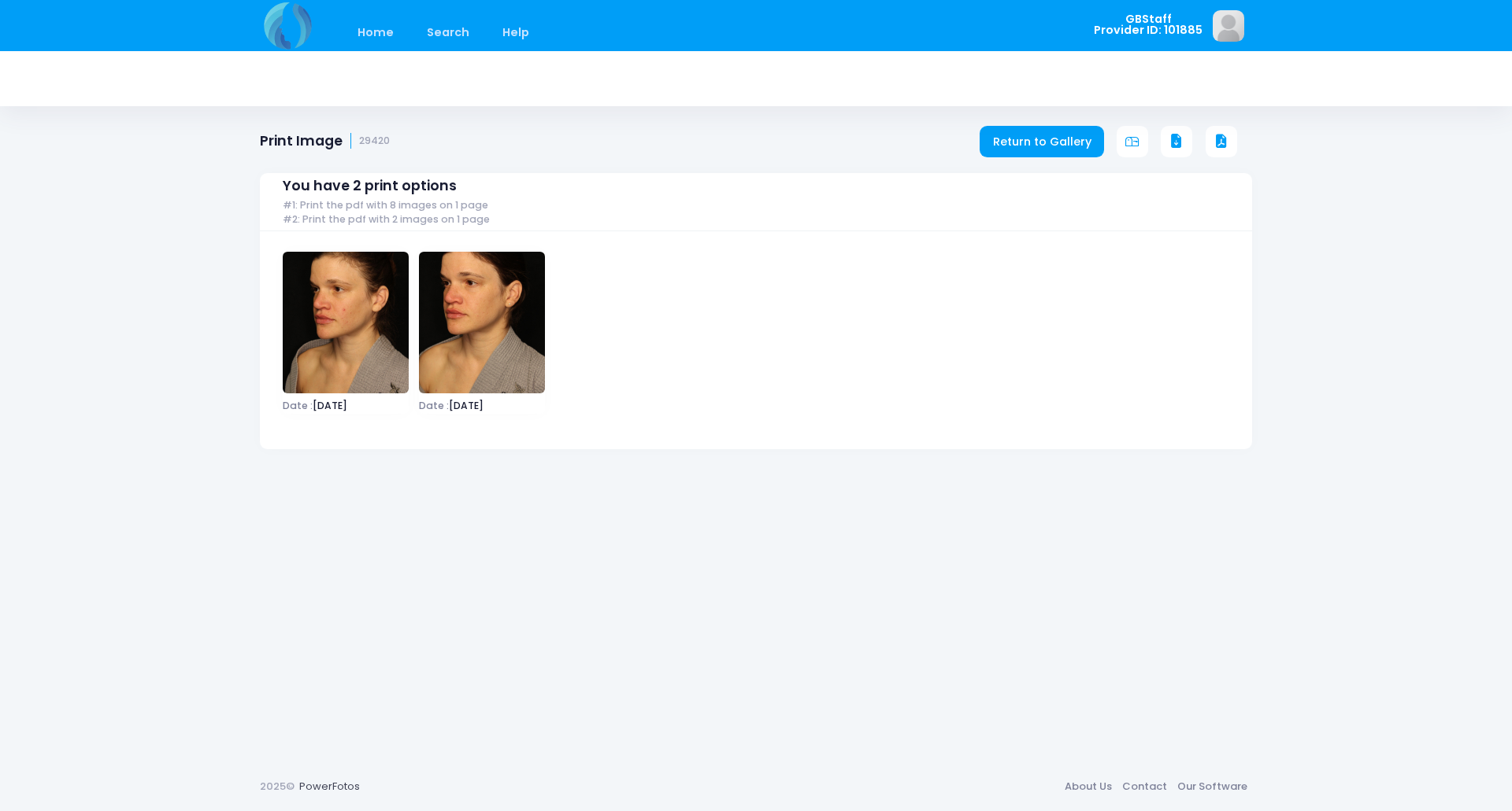
click at [1219, 139] on icon at bounding box center [1221, 141] width 14 height 14
